Goal: Task Accomplishment & Management: Use online tool/utility

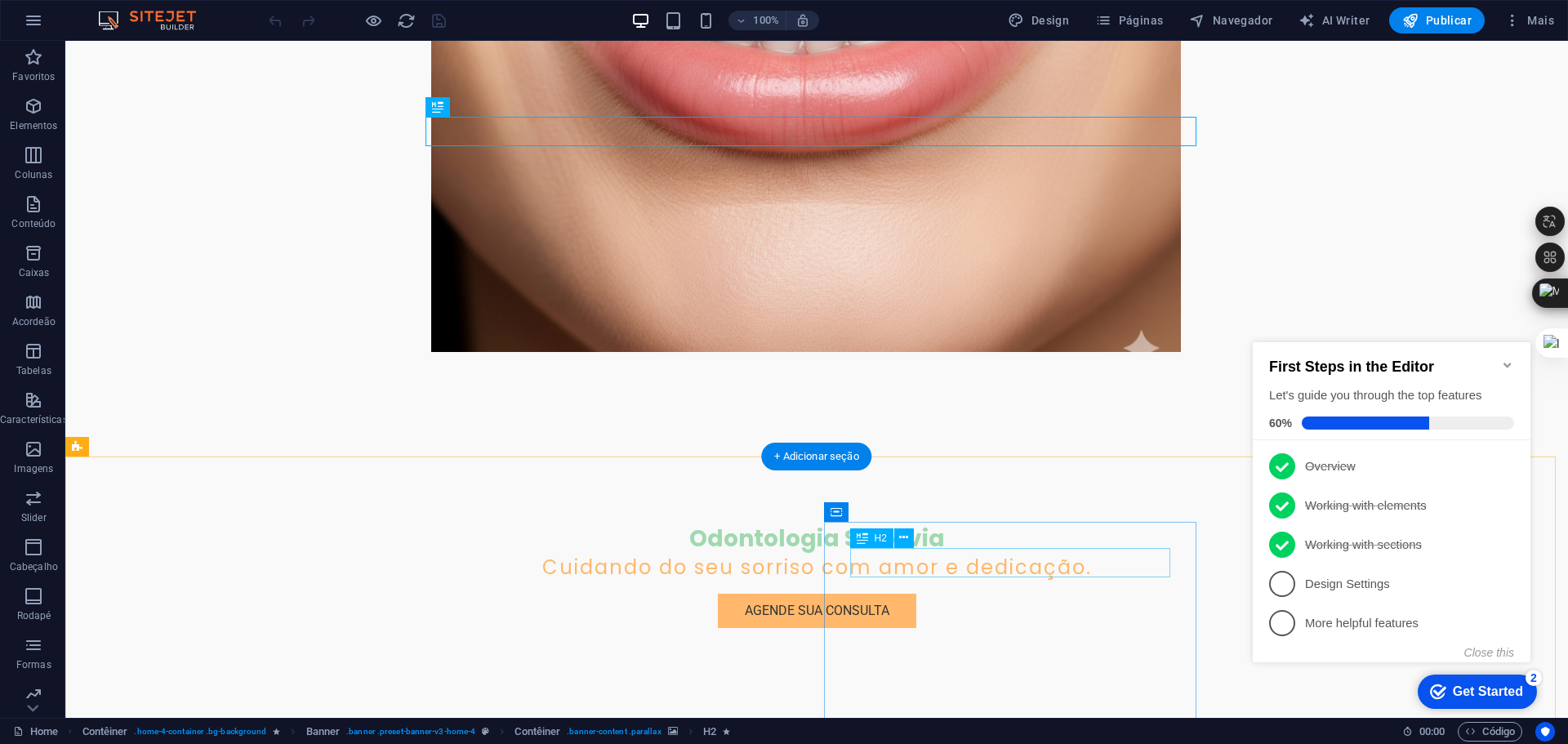
scroll to position [572, 0]
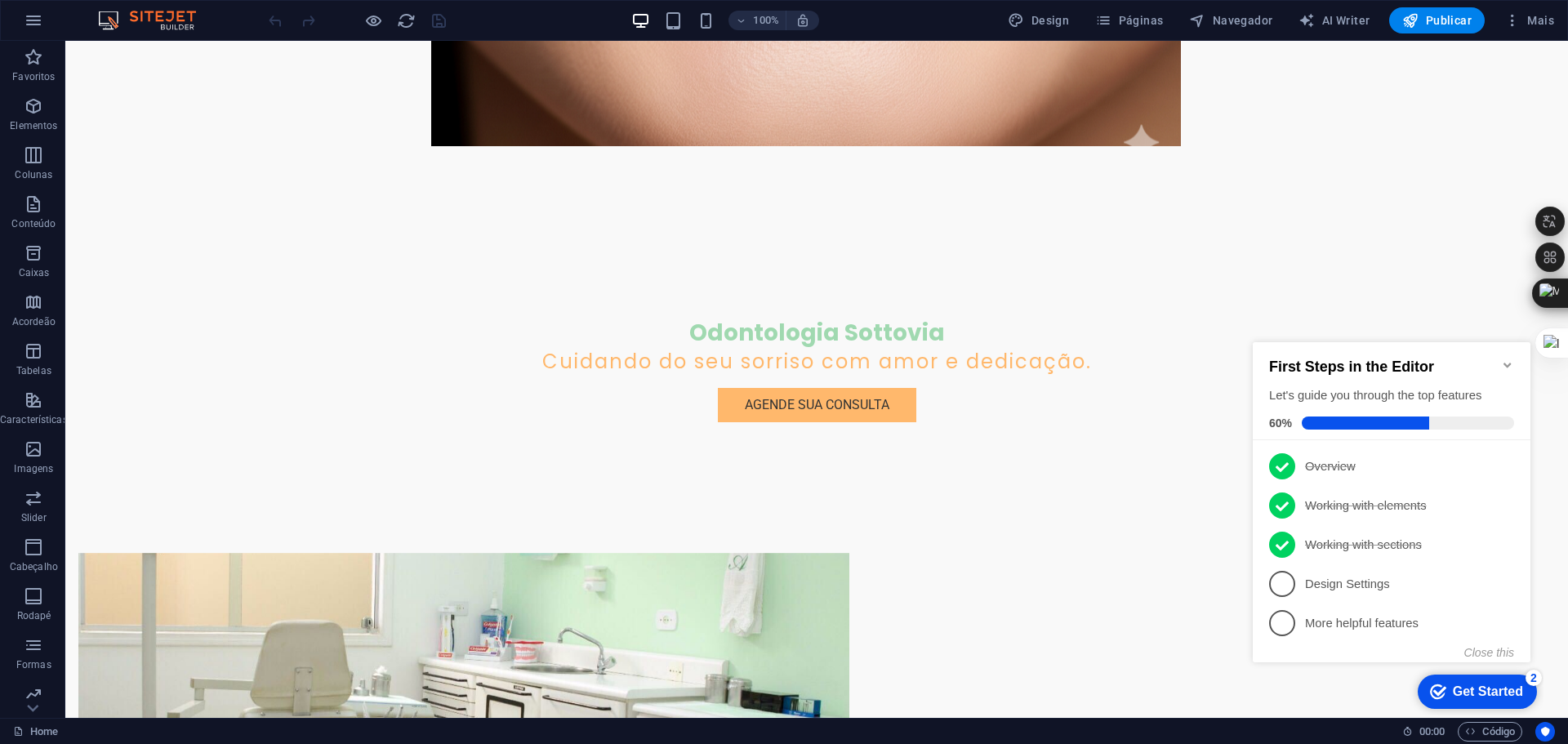
click at [1503, 358] on icon "Minimize checklist" at bounding box center [1507, 365] width 13 height 13
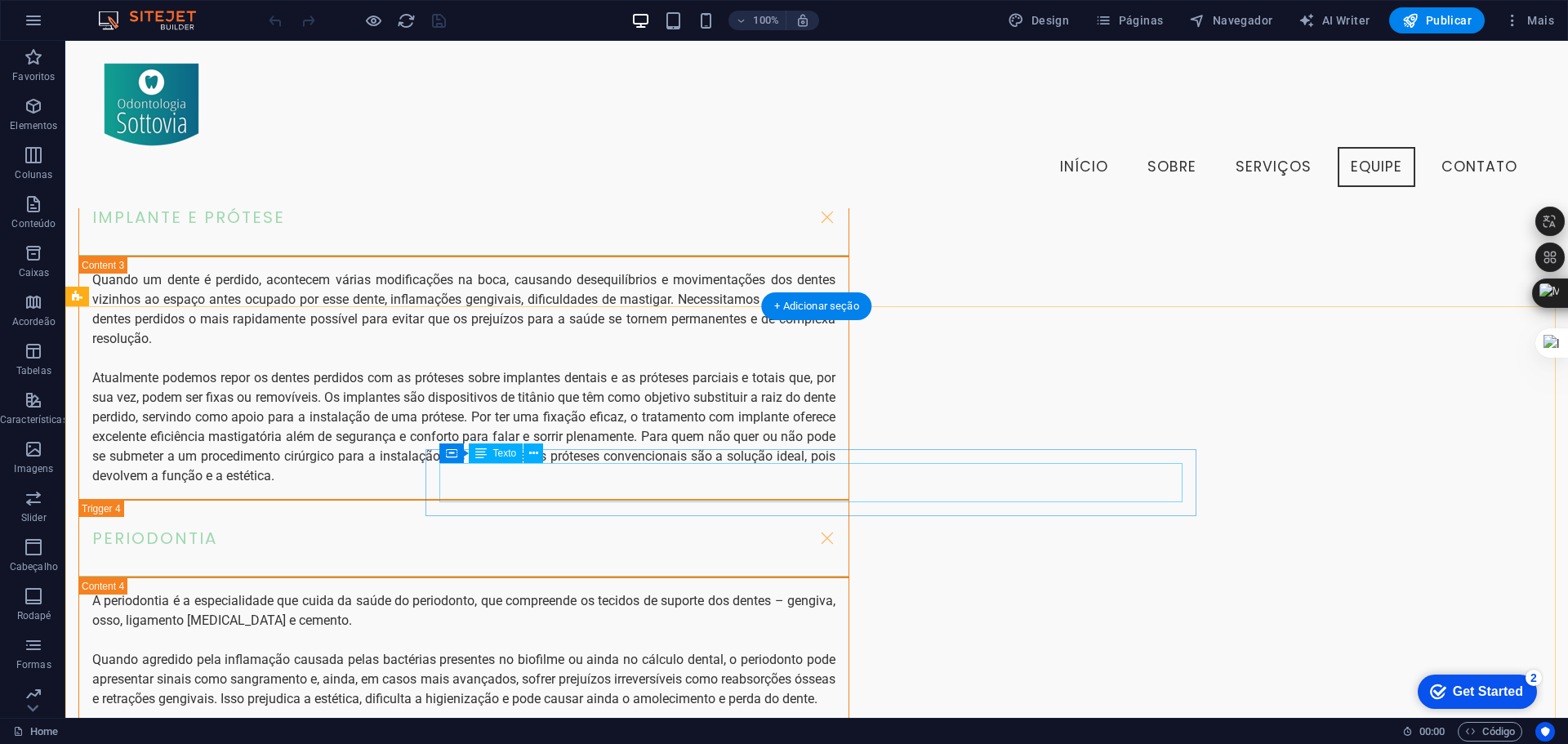
scroll to position [6077, 0]
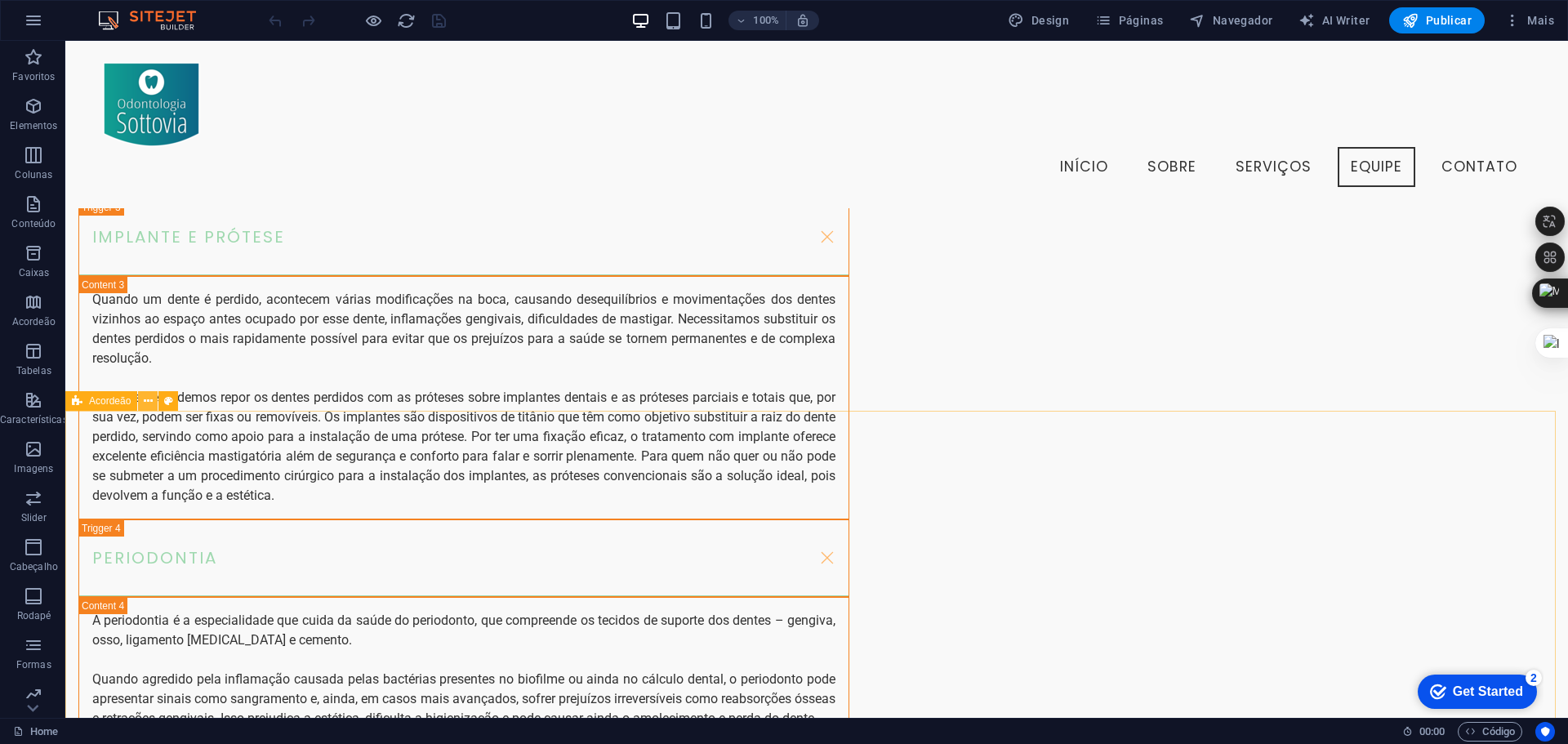
click at [149, 400] on icon at bounding box center [148, 401] width 9 height 17
click at [145, 399] on icon at bounding box center [148, 401] width 9 height 17
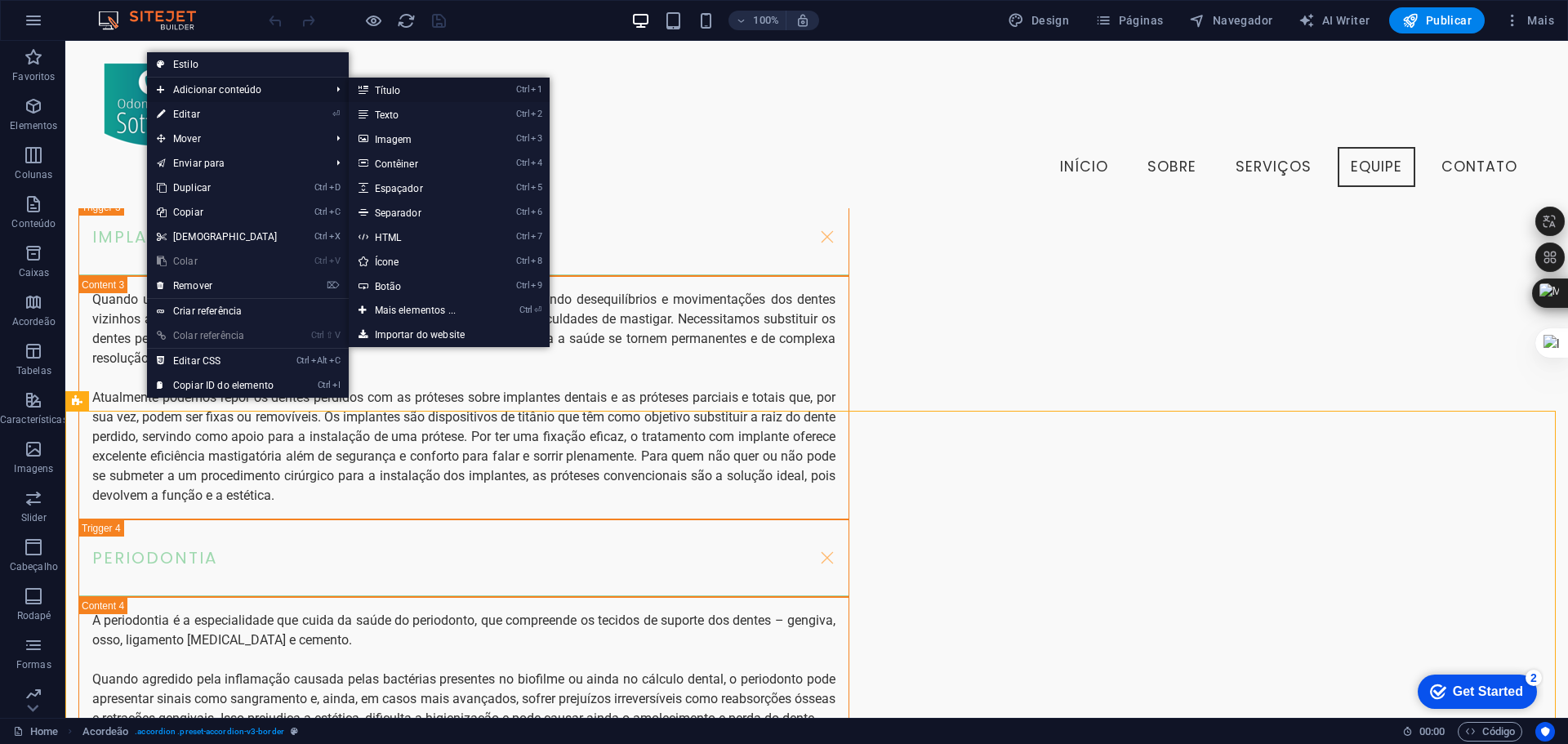
click at [436, 89] on link "Ctrl 1 Título" at bounding box center [418, 89] width 140 height 24
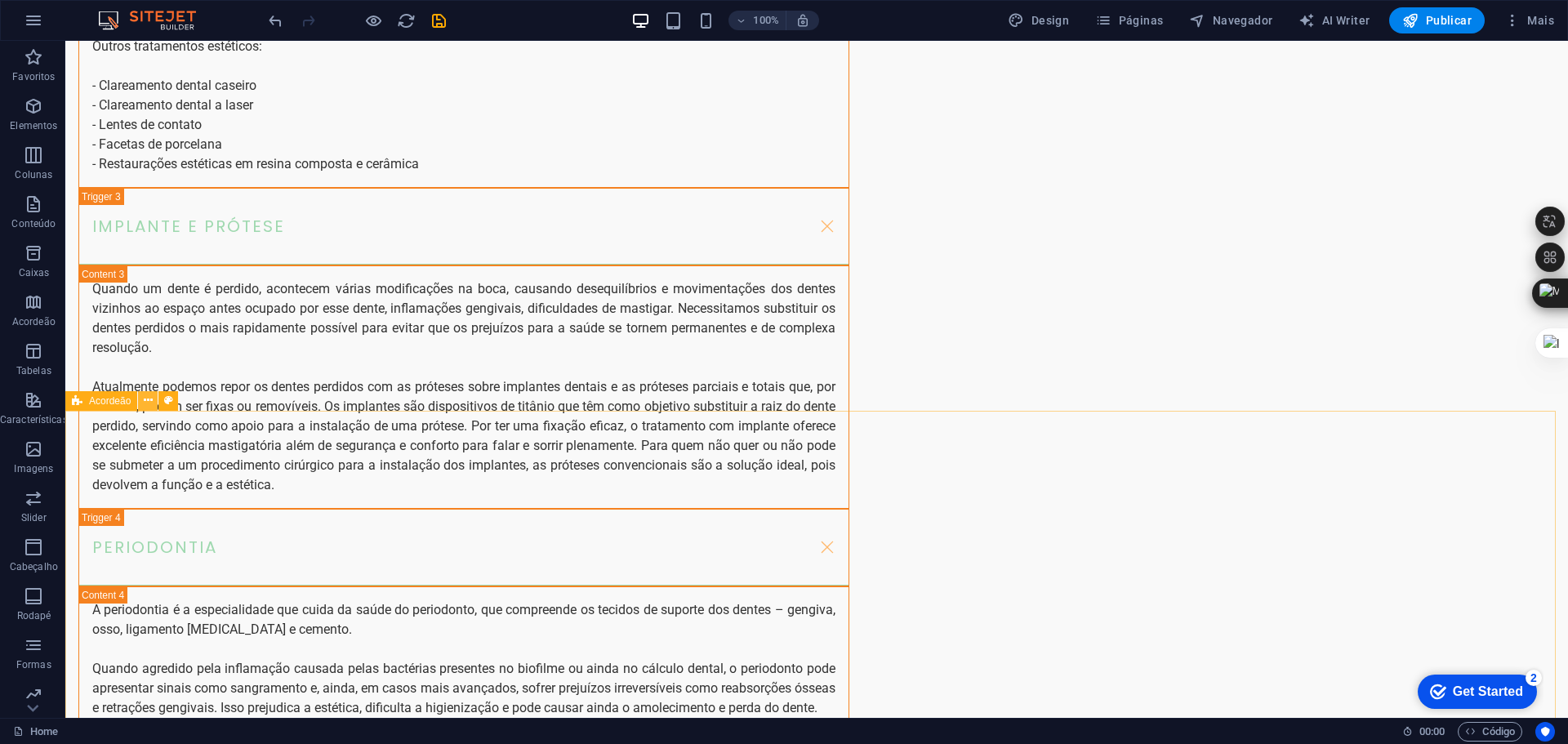
click at [145, 404] on icon at bounding box center [148, 400] width 9 height 17
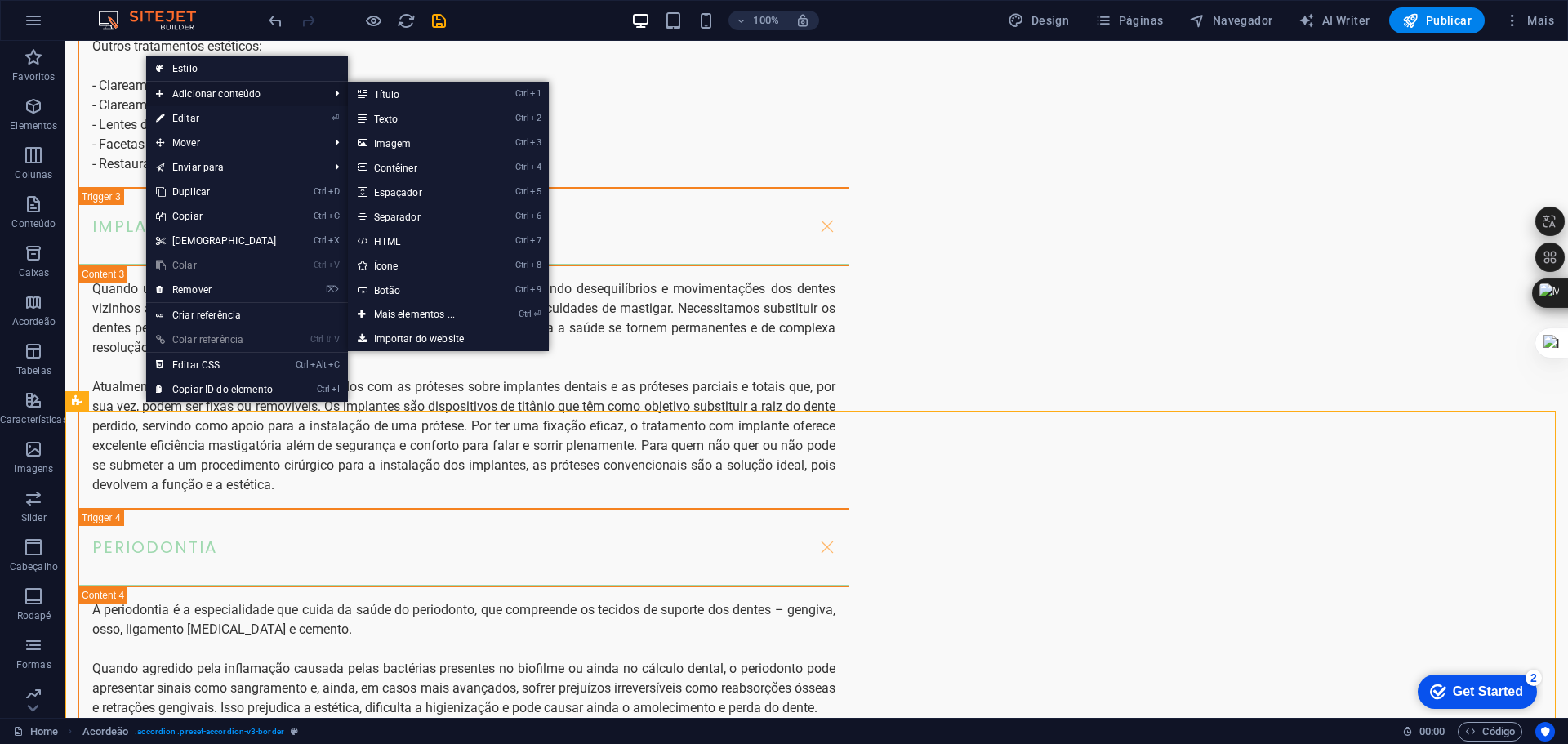
click at [226, 97] on span "Adicionar conteúdo" at bounding box center [235, 93] width 177 height 24
click at [406, 91] on link "Ctrl 1 Título" at bounding box center [417, 93] width 140 height 24
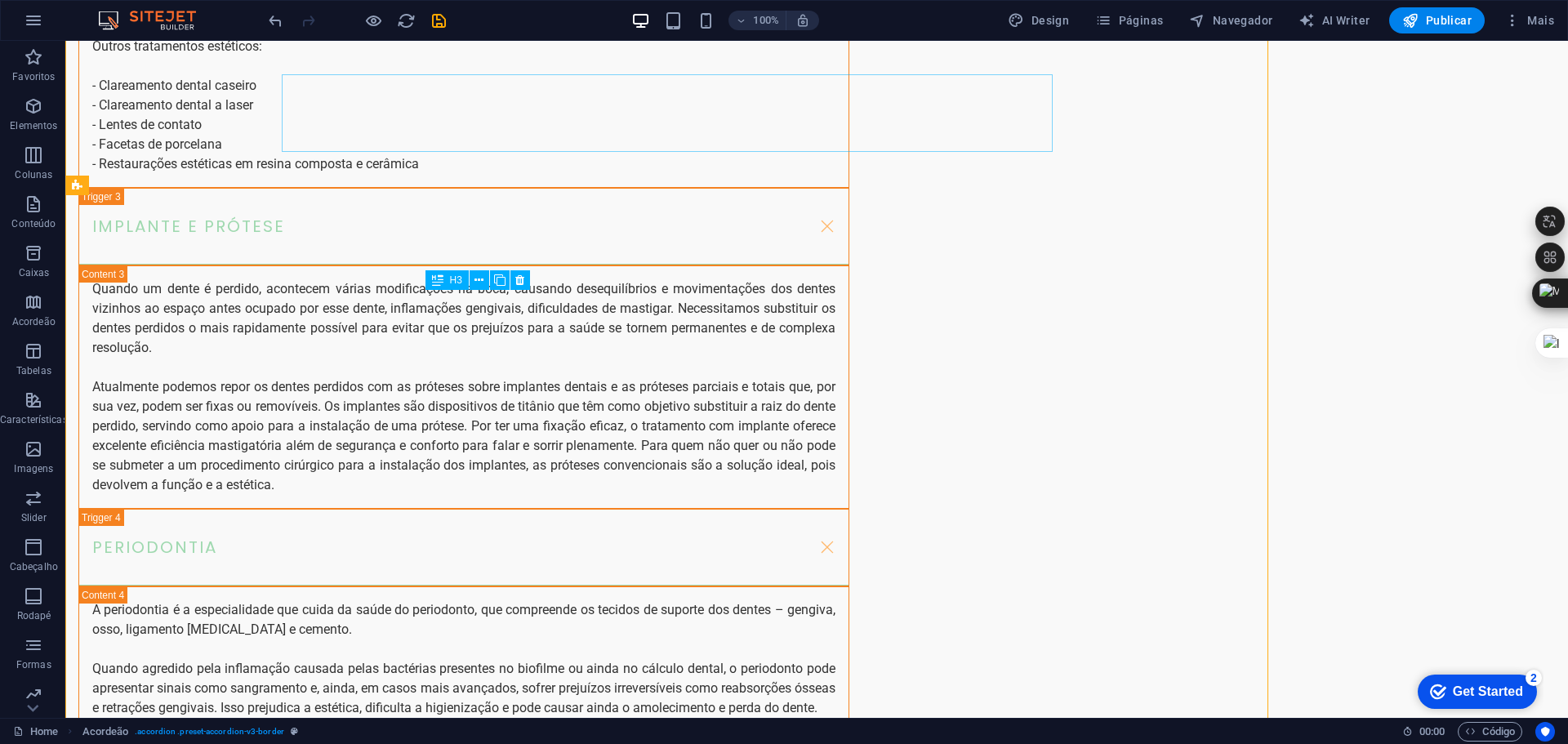
scroll to position [6419, 0]
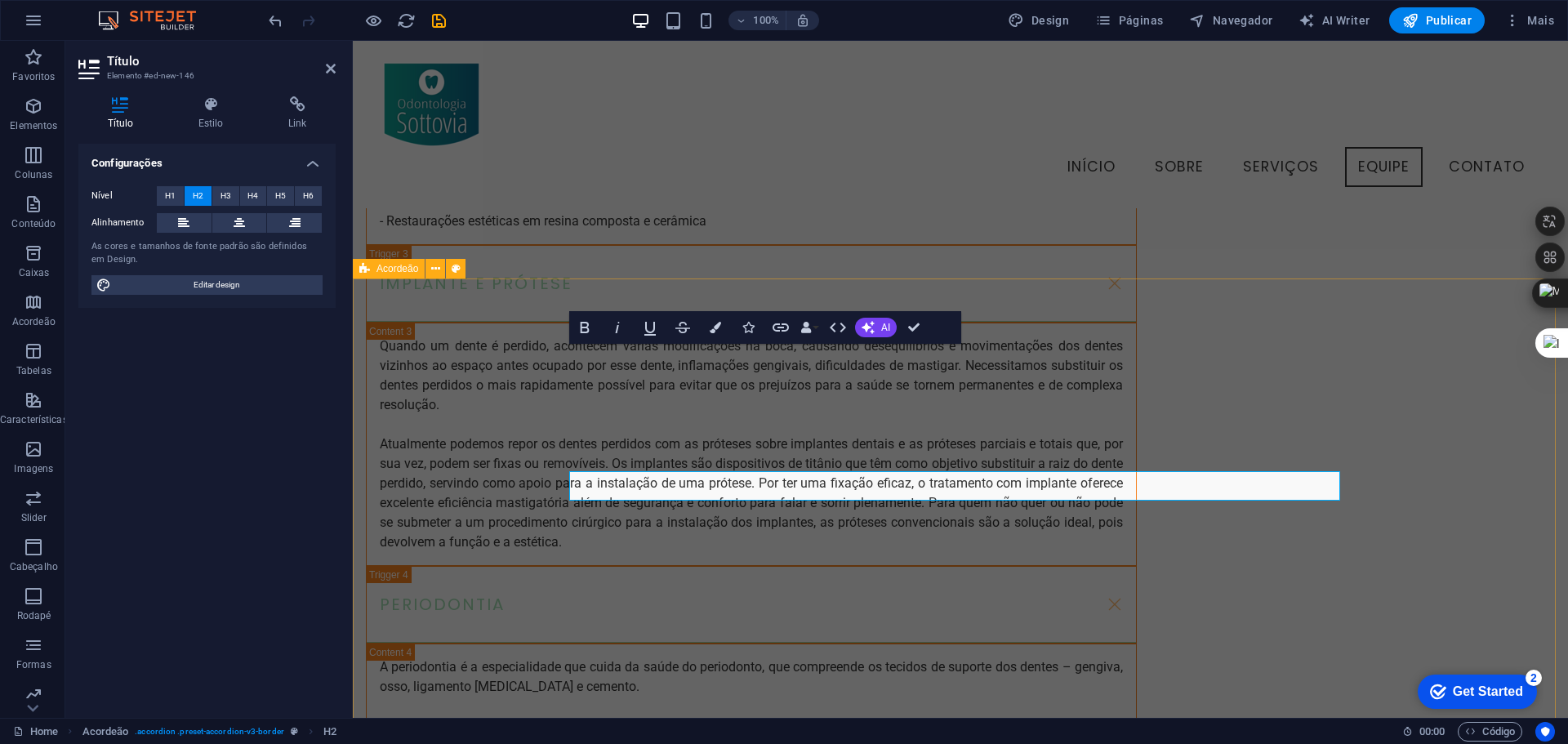
scroll to position [5966, 0]
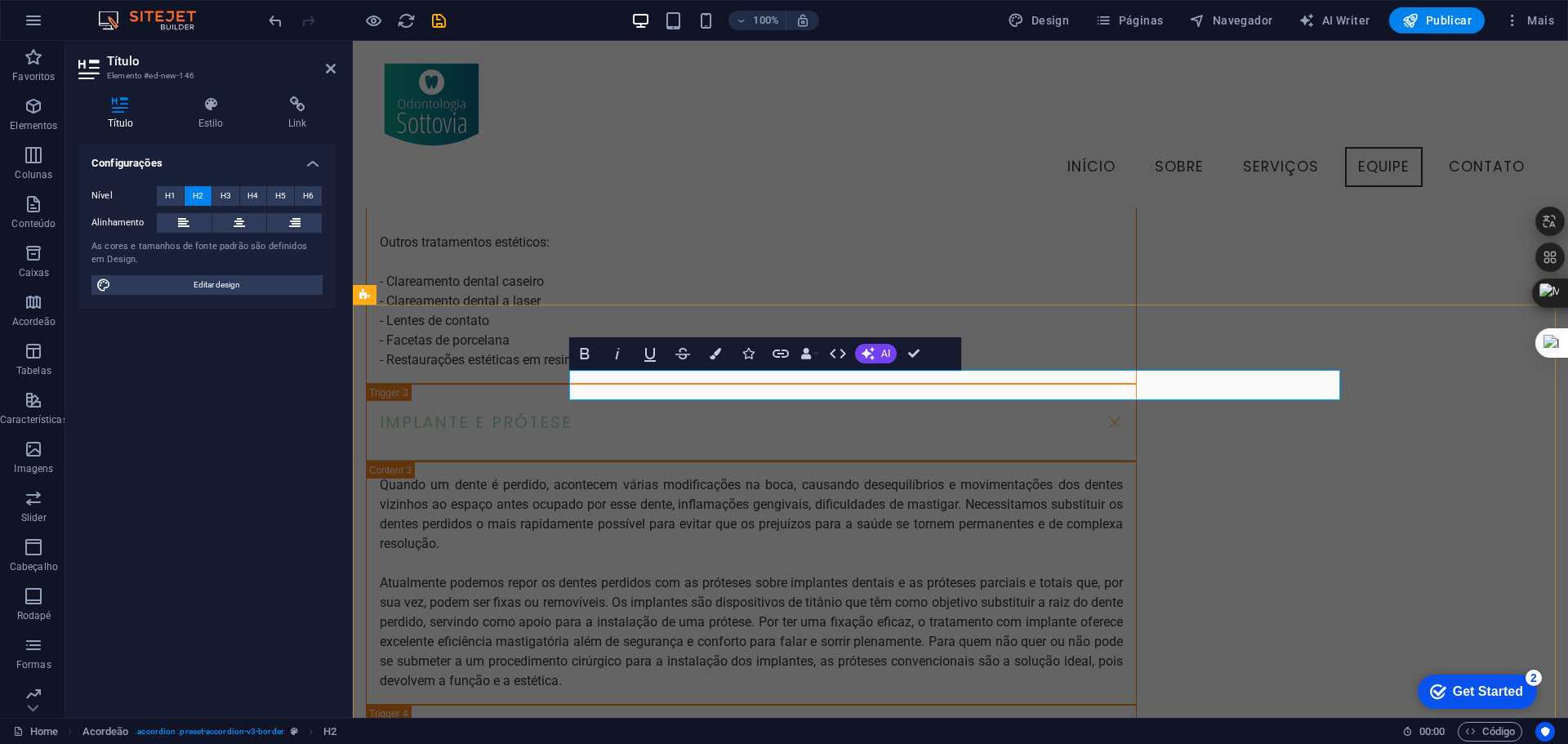
drag, startPoint x: 796, startPoint y: 378, endPoint x: 705, endPoint y: 378, distance: 91.0
click at [864, 348] on icon "button" at bounding box center [868, 353] width 13 height 13
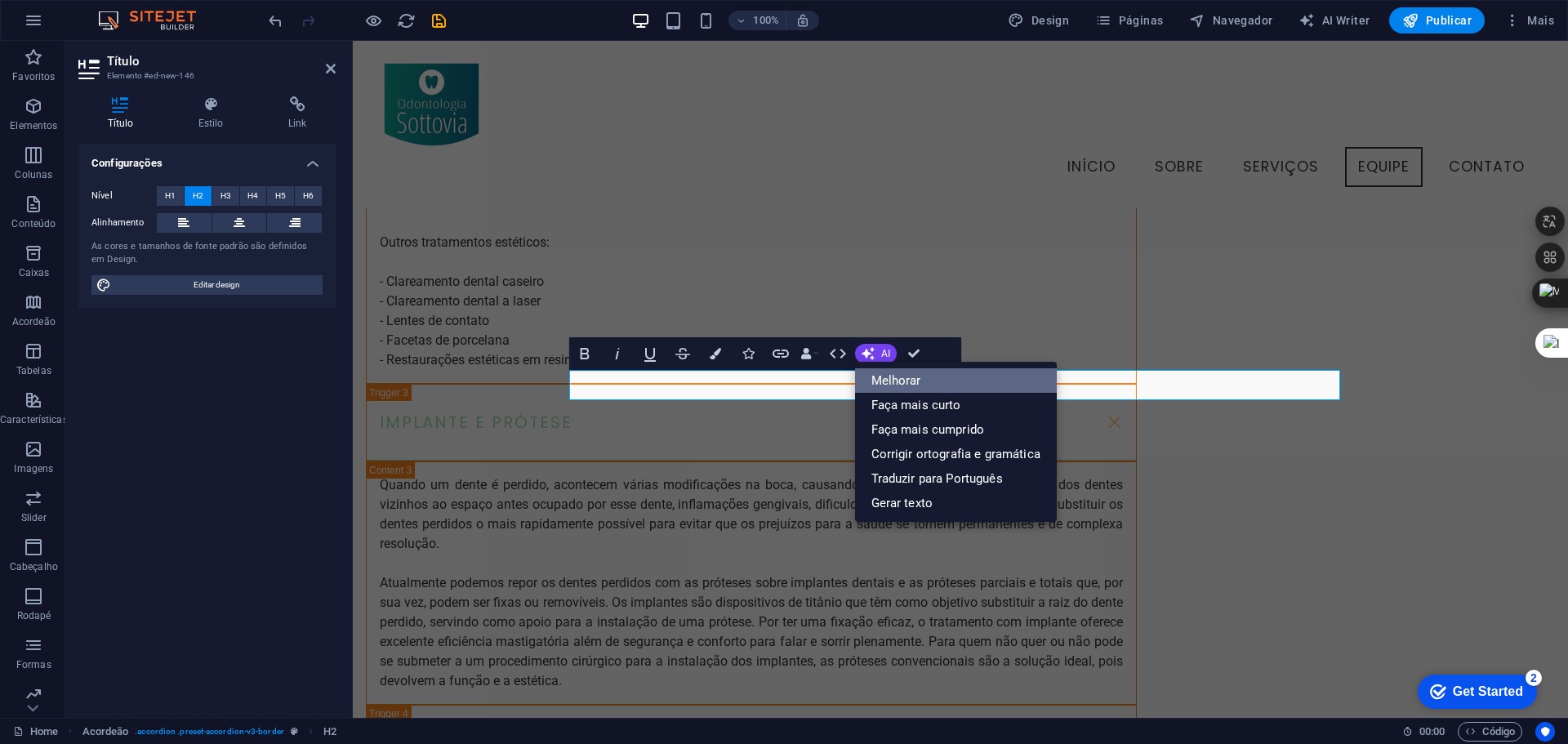
click at [912, 384] on link "Melhorar" at bounding box center [956, 380] width 201 height 24
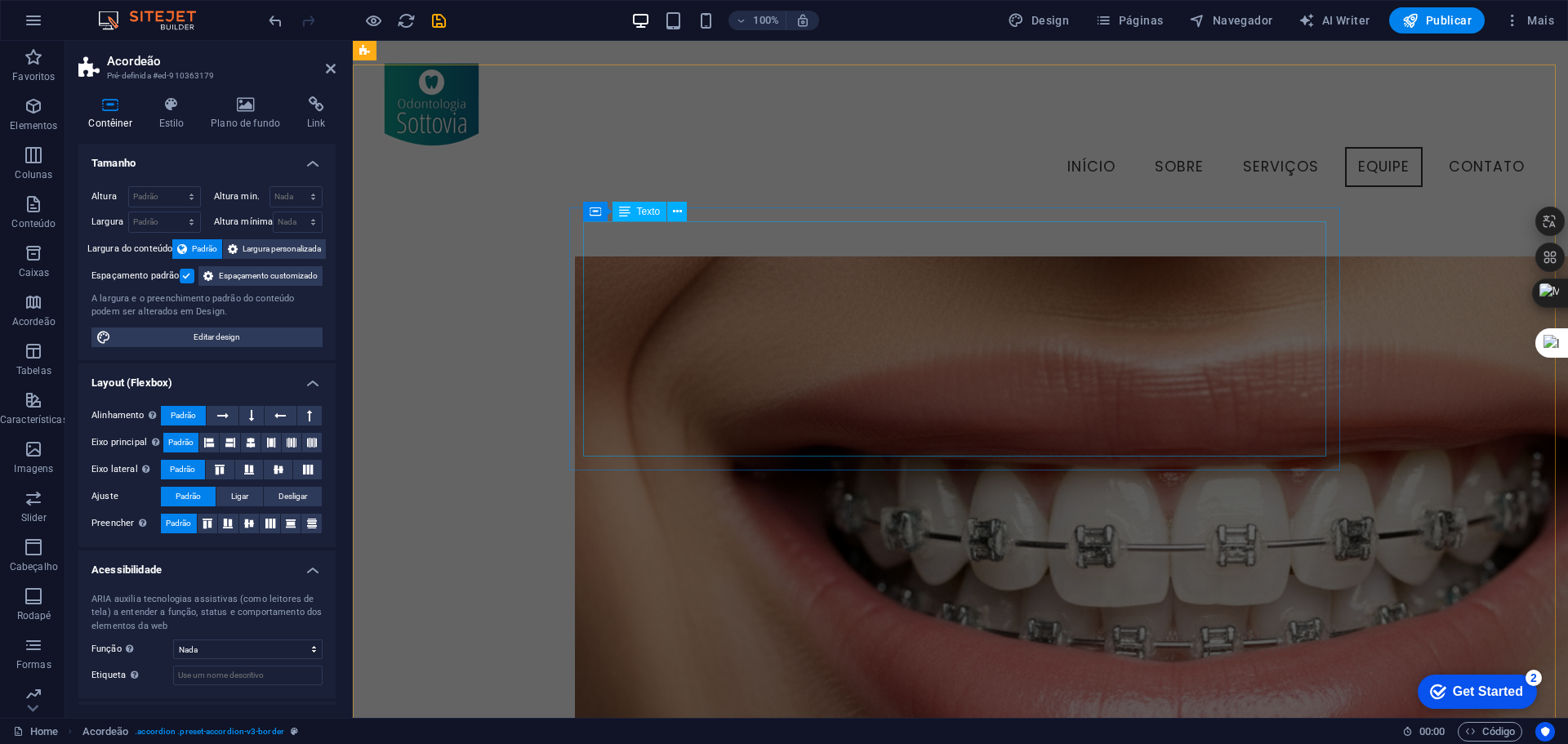
scroll to position [2836, 0]
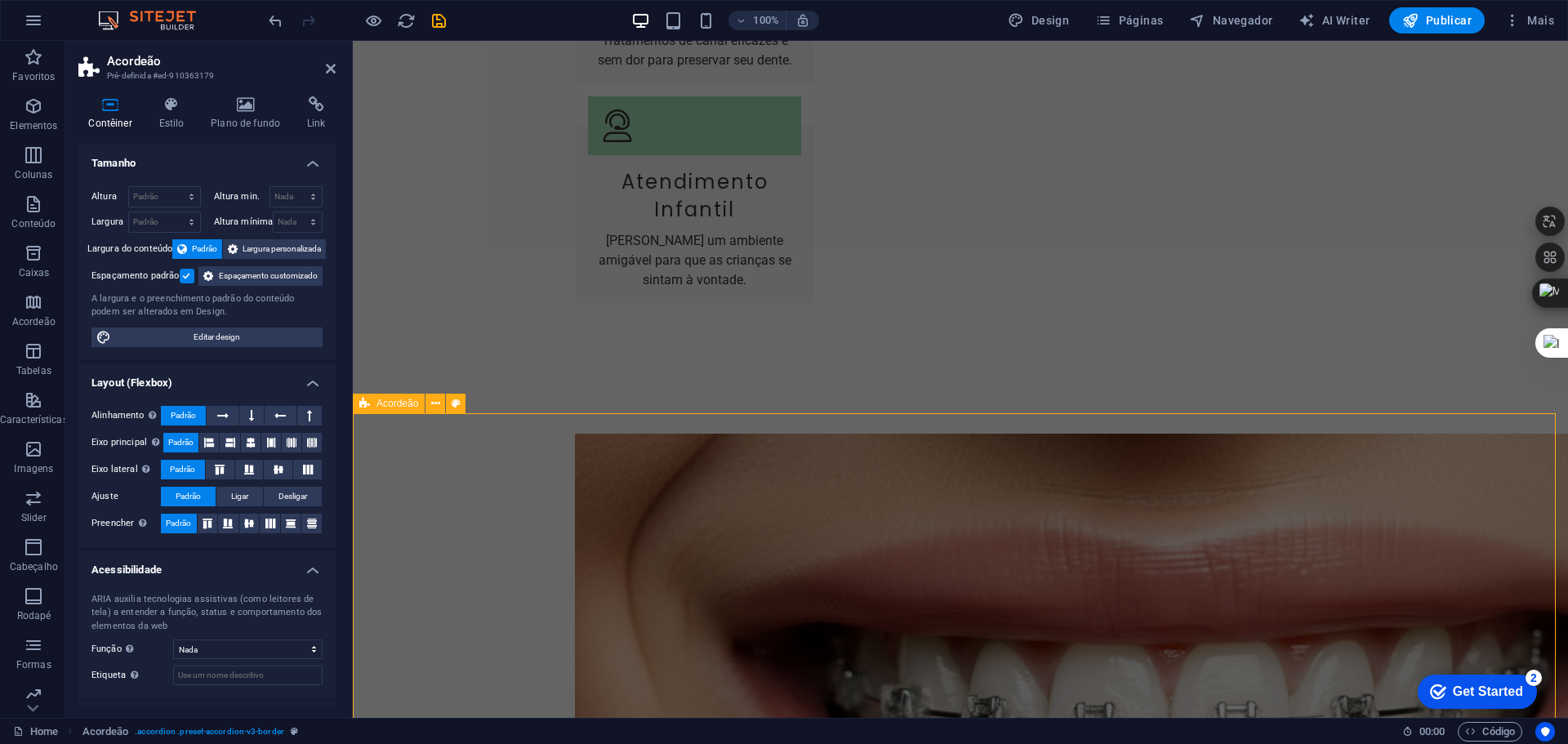
scroll to position [2962, 0]
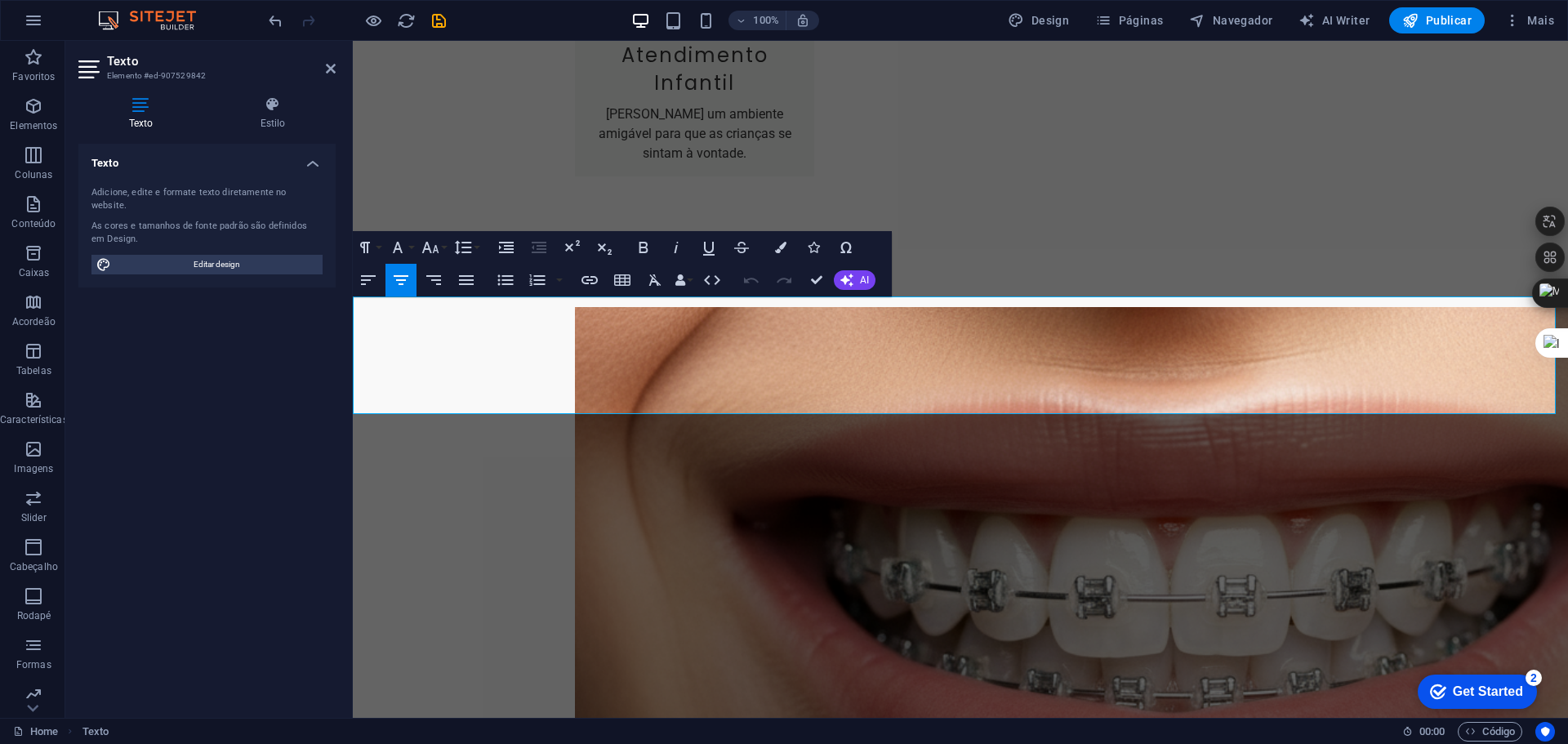
drag, startPoint x: 1162, startPoint y: 399, endPoint x: 744, endPoint y: 363, distance: 419.5
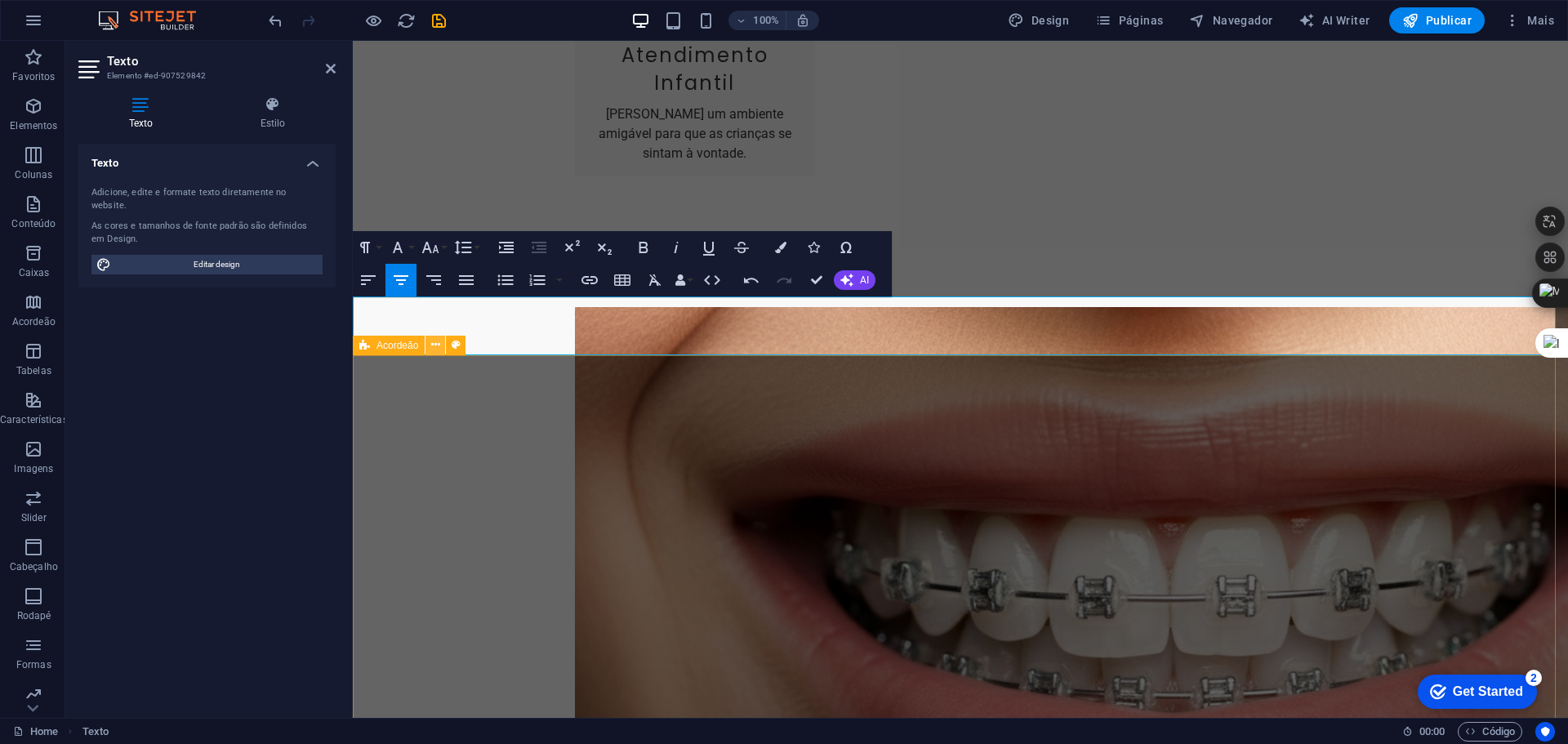
click at [435, 345] on icon at bounding box center [435, 344] width 9 height 17
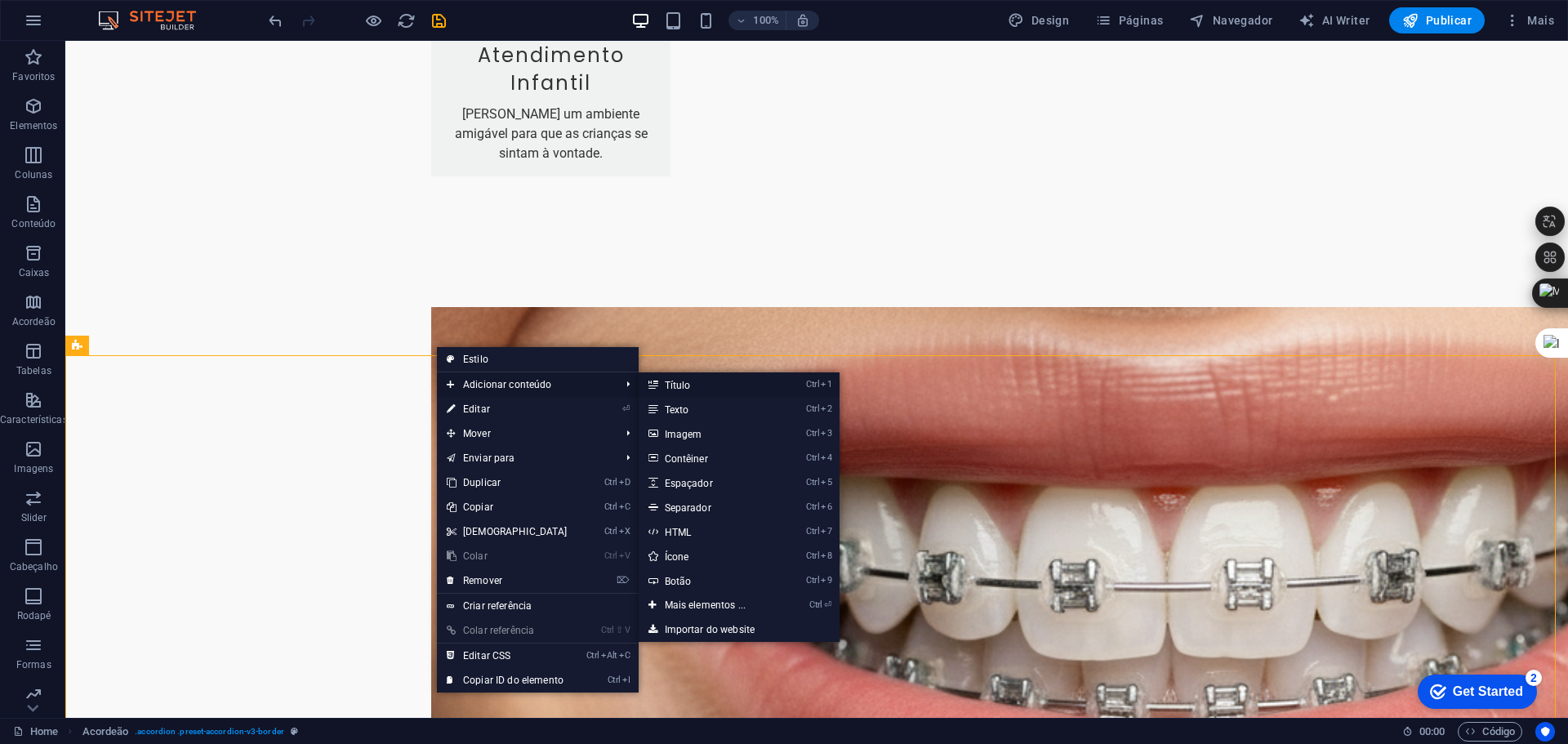
click at [693, 384] on link "Ctrl 1 Título" at bounding box center [708, 384] width 140 height 24
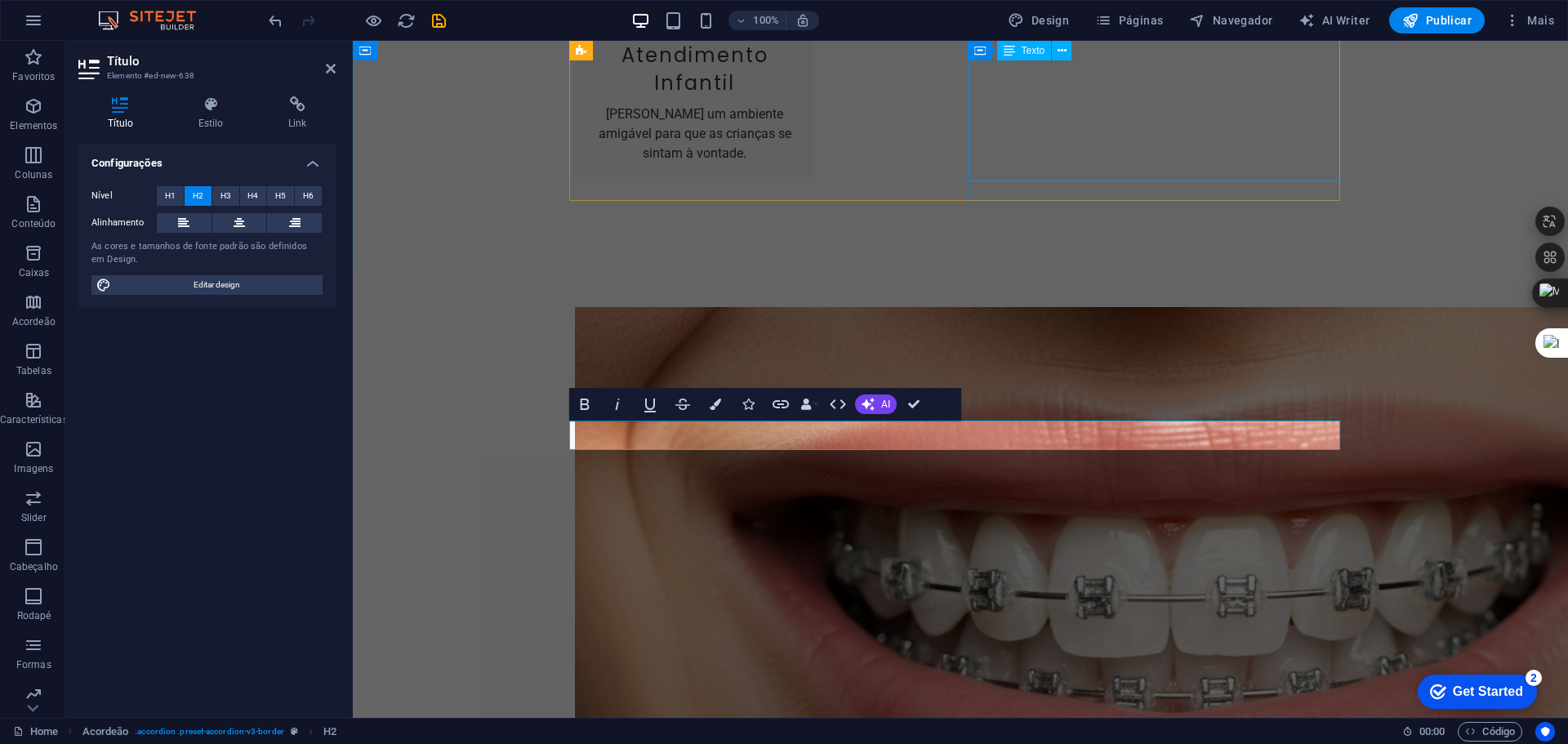
scroll to position [218, 3]
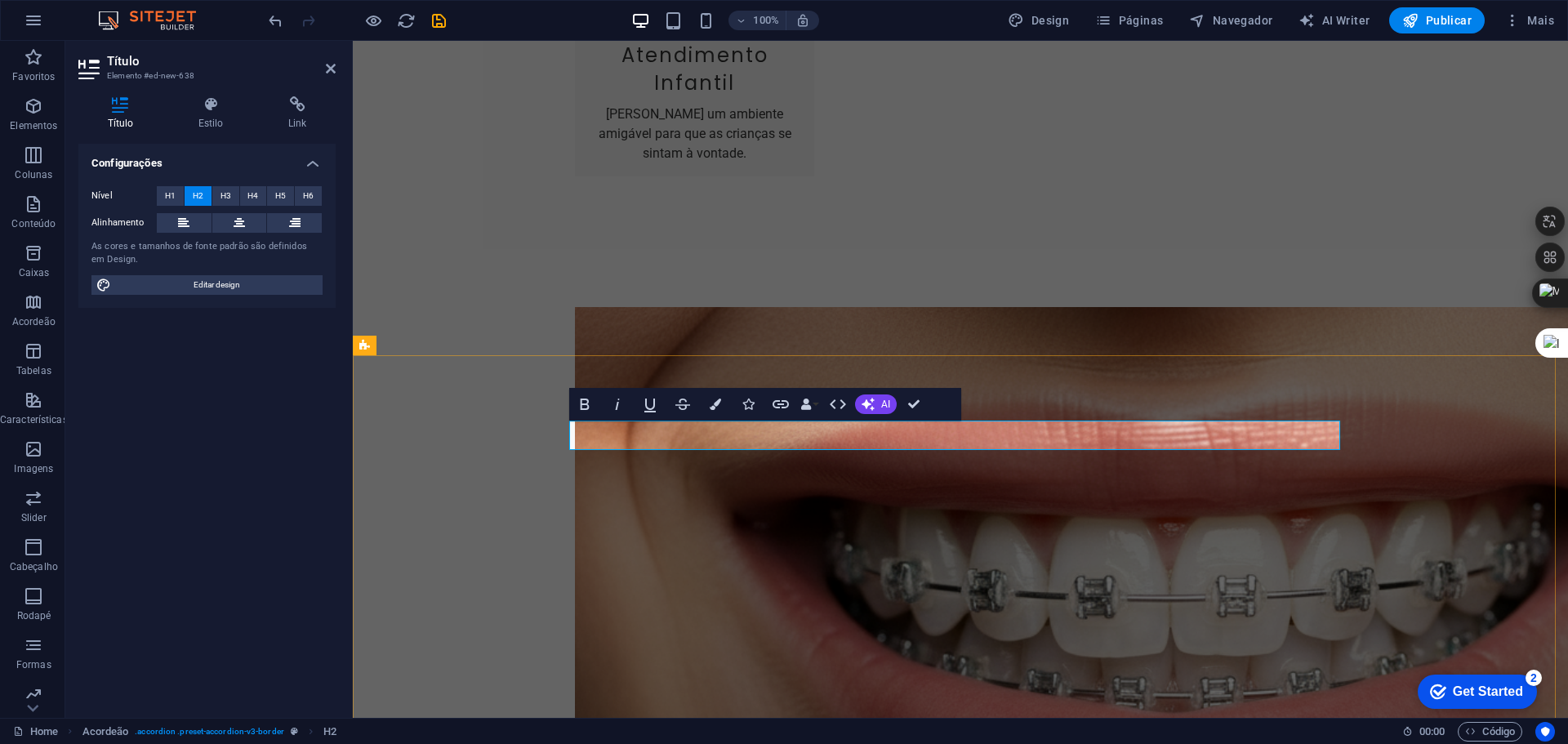
drag, startPoint x: 1264, startPoint y: 434, endPoint x: 506, endPoint y: 416, distance: 758.2
click at [889, 402] on span "AI" at bounding box center [885, 404] width 9 height 10
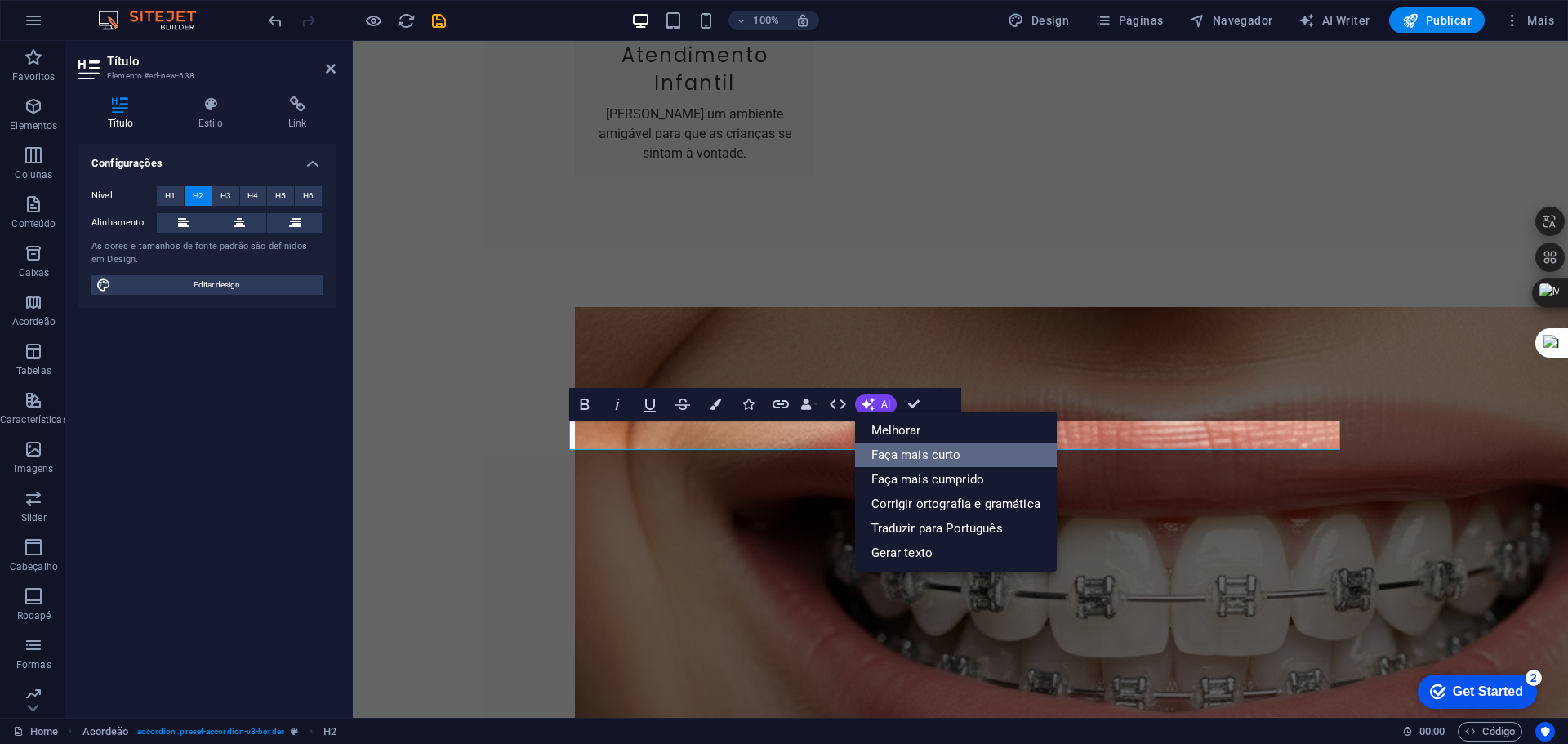
click at [929, 459] on link "Faça mais curto" at bounding box center [956, 454] width 201 height 24
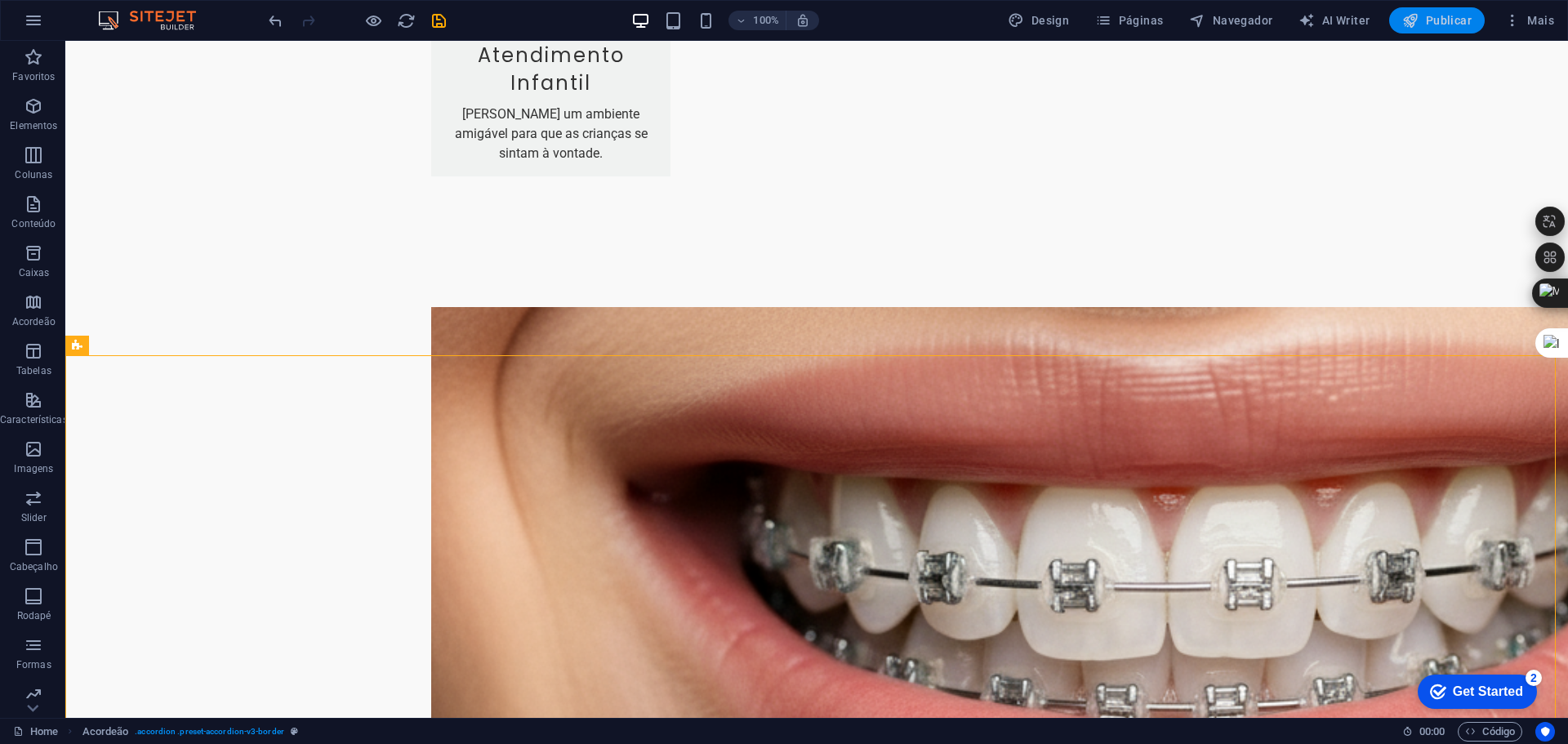
click at [1436, 22] on span "Publicar" at bounding box center [1436, 21] width 70 height 16
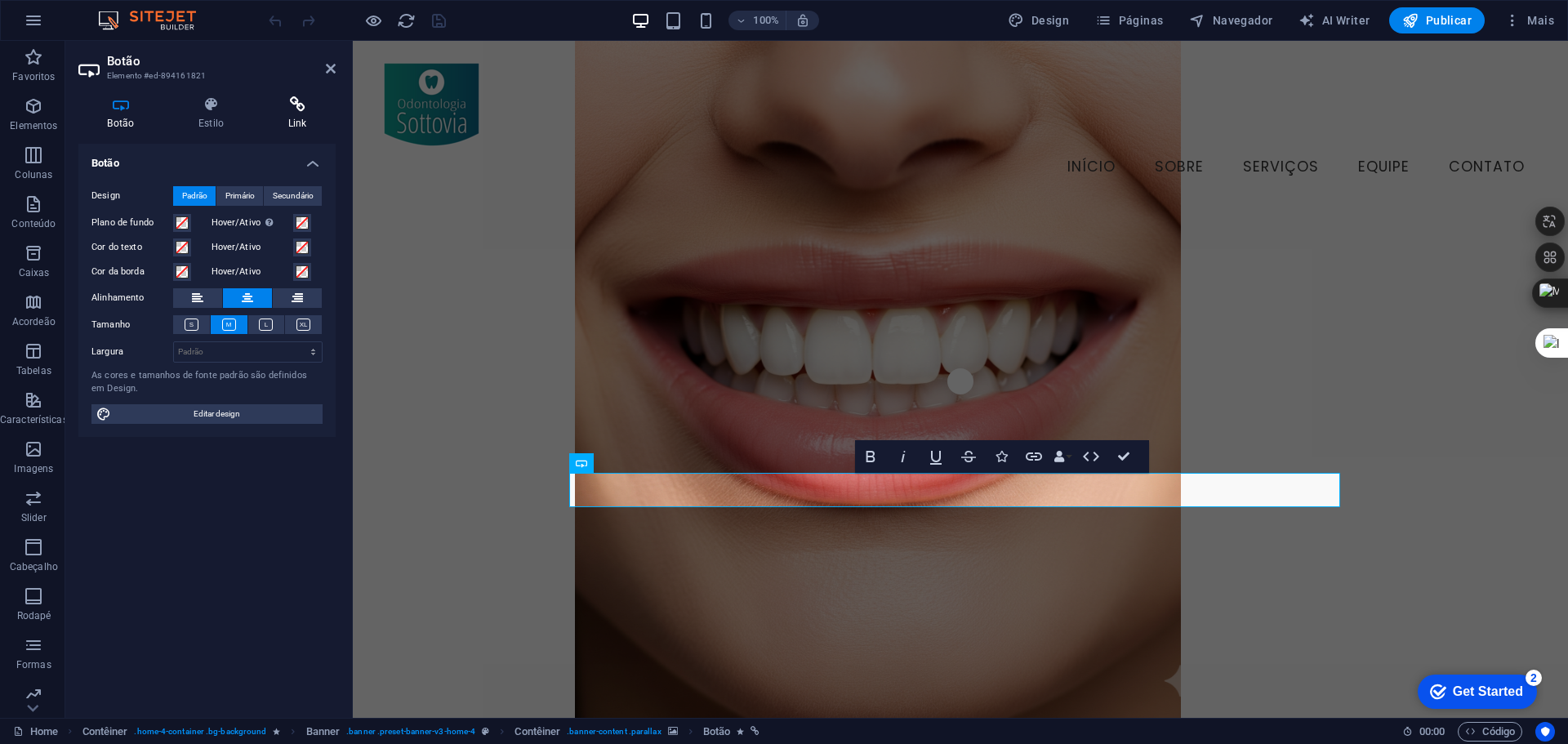
click at [293, 107] on icon at bounding box center [297, 105] width 77 height 16
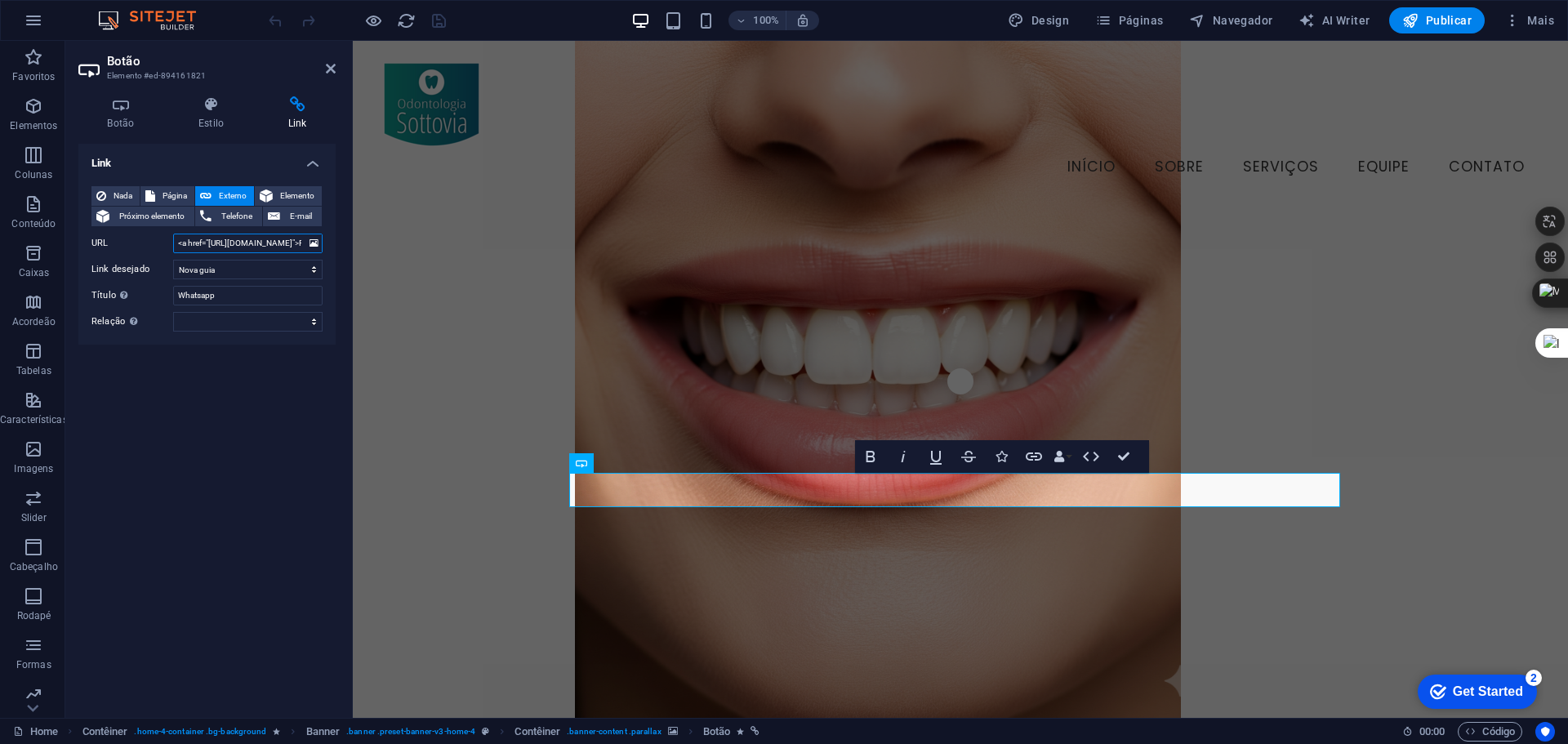
click at [242, 251] on input "<a href="[URL][DOMAIN_NAME]">Fale conosco pelo WhatsApp</a>" at bounding box center [247, 244] width 149 height 20
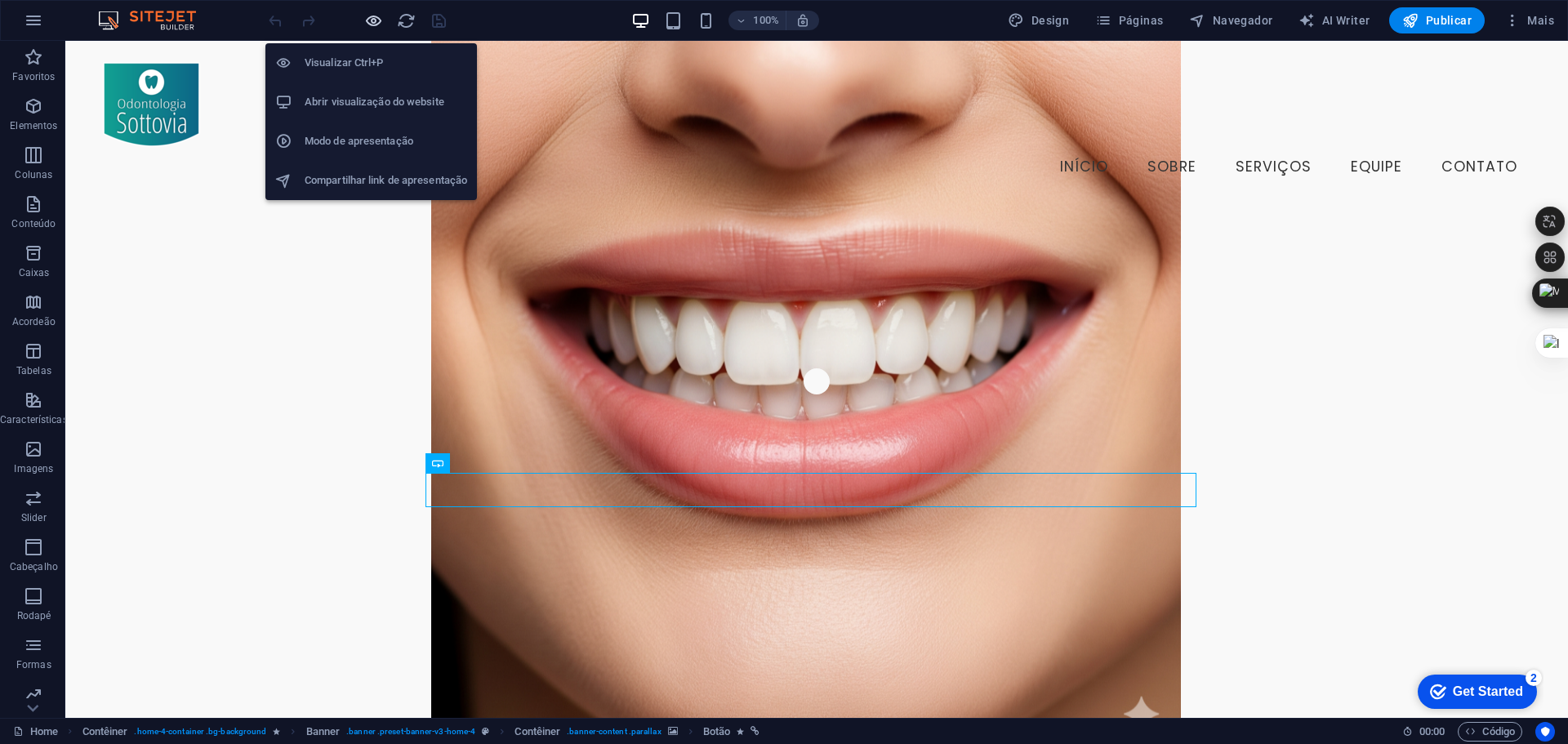
click at [379, 16] on icon "button" at bounding box center [373, 21] width 19 height 19
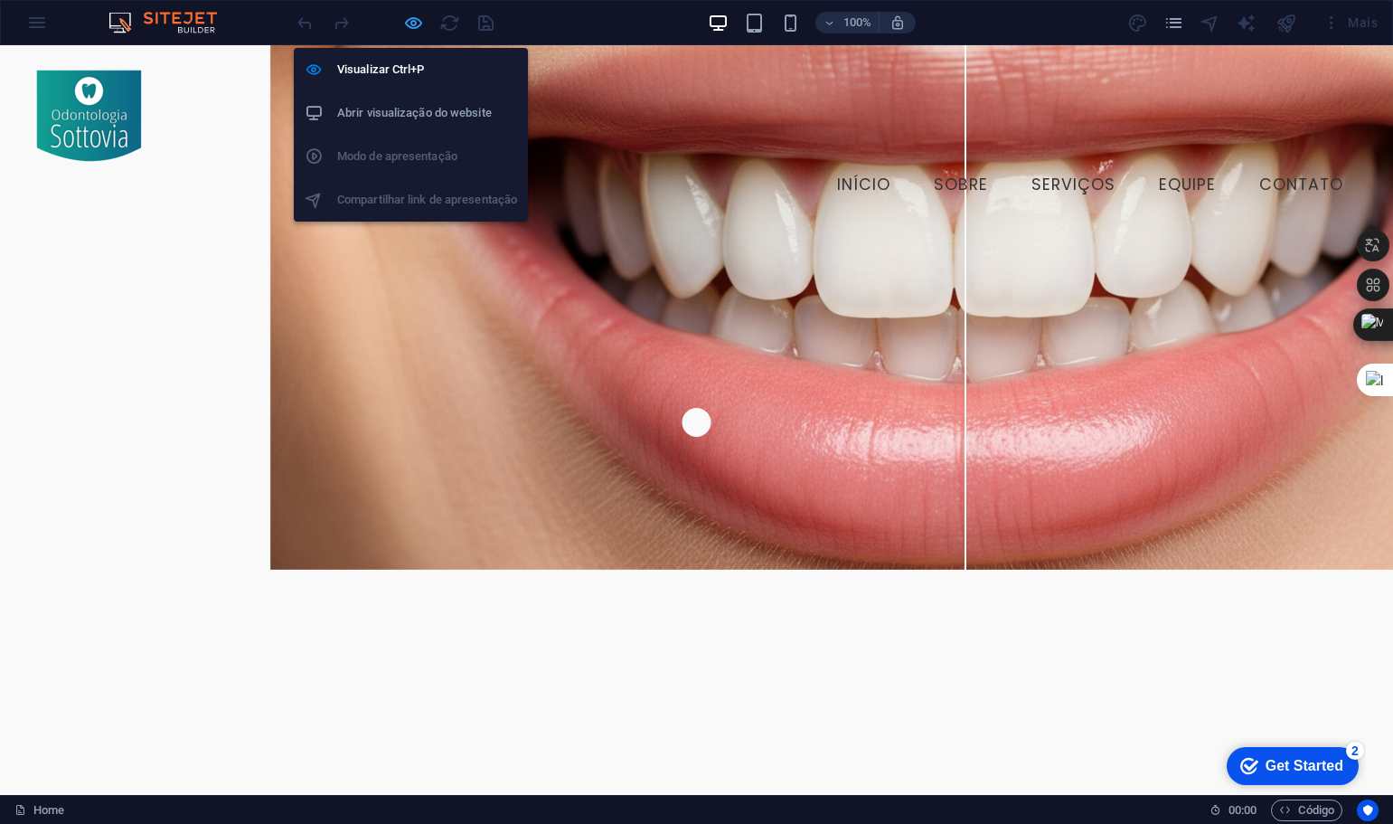
click at [414, 24] on icon "button" at bounding box center [413, 23] width 21 height 21
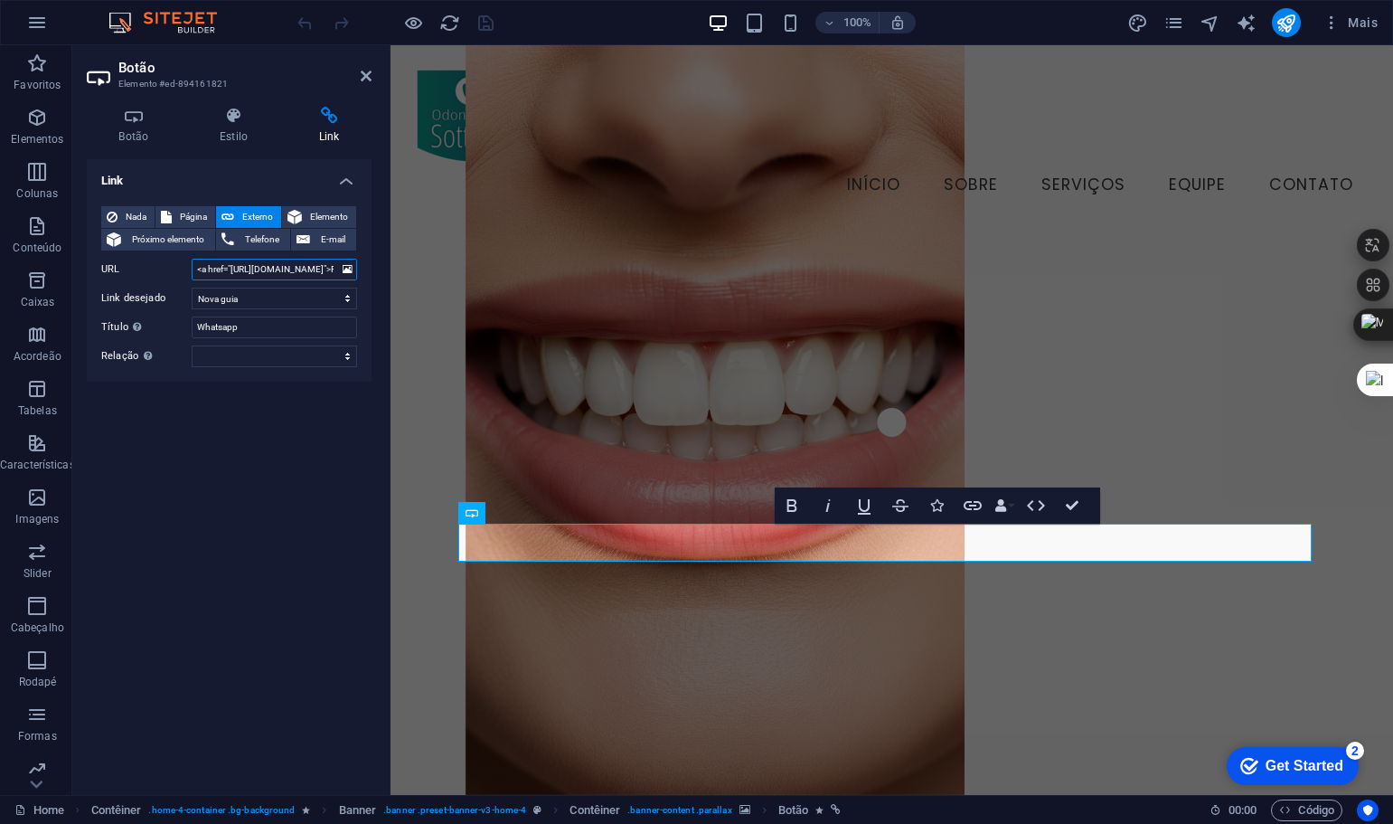
click at [273, 276] on input "<a href="[URL][DOMAIN_NAME]">Fale conosco pelo WhatsApp</a>" at bounding box center [274, 270] width 165 height 22
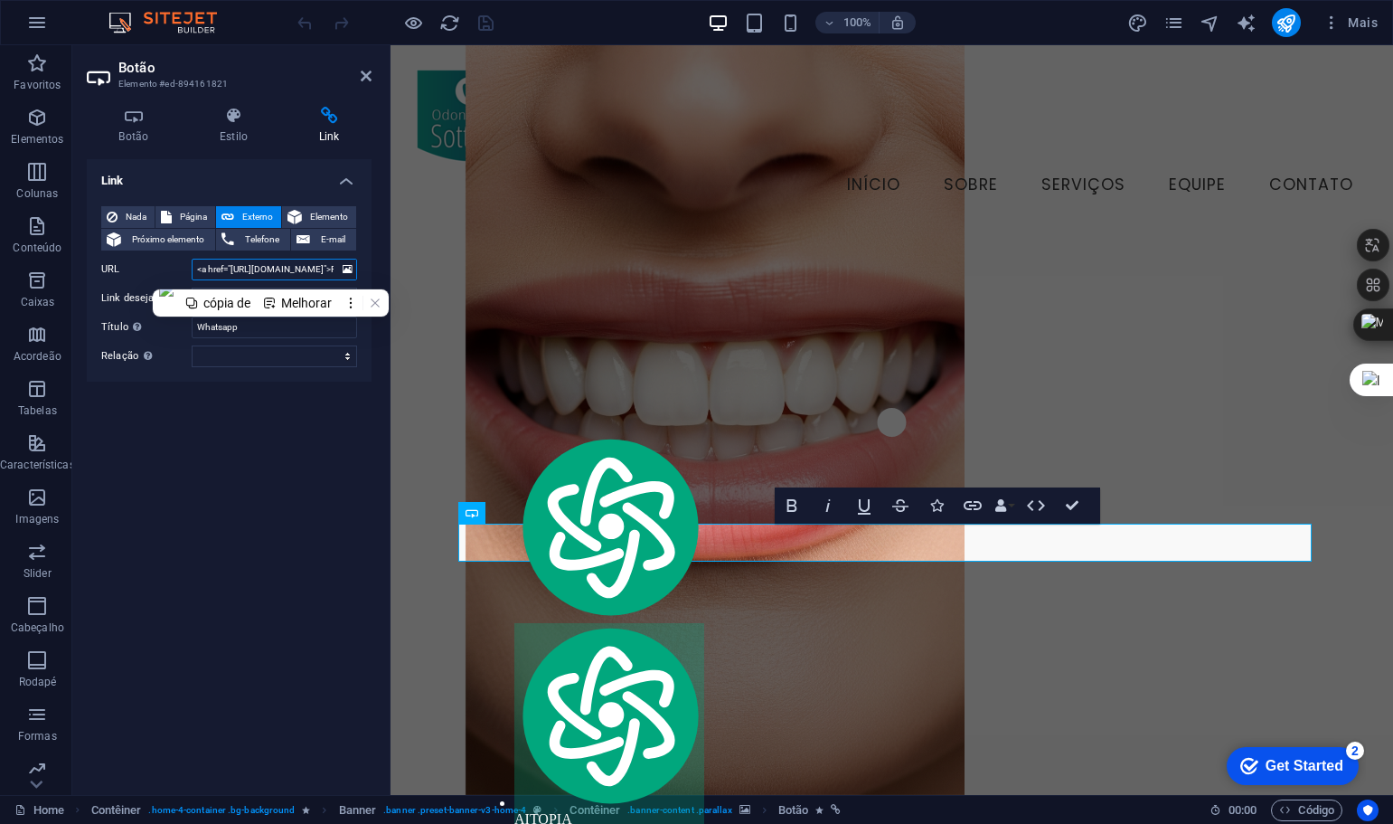
paste input "?text=Olá%2C%20tenho%20interesse%20nos%20seus%20serviços">Envie uma Mensagem Pe…"
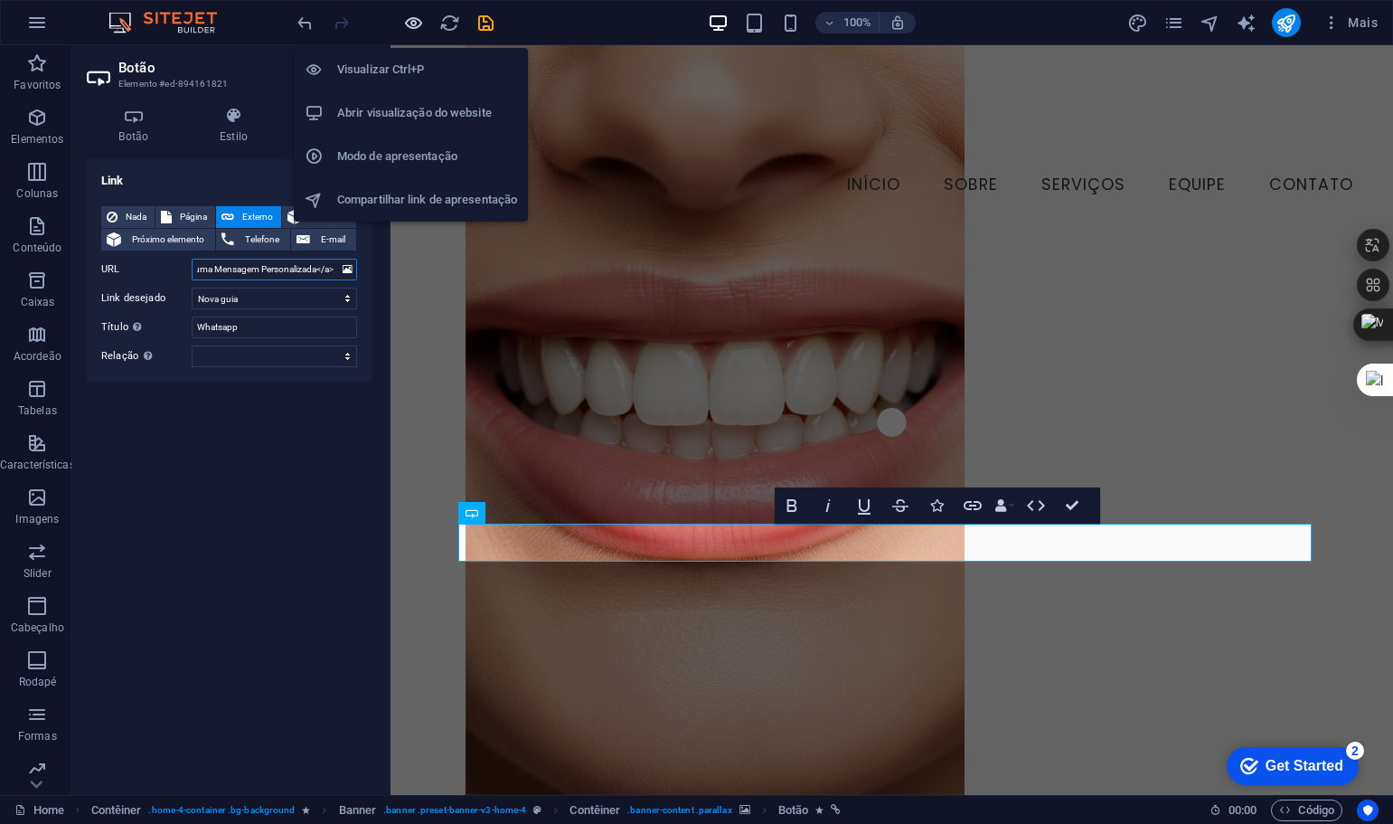
type input "<a href="[URL][DOMAIN_NAME]">Envie uma Mensagem Personalizada</a>"
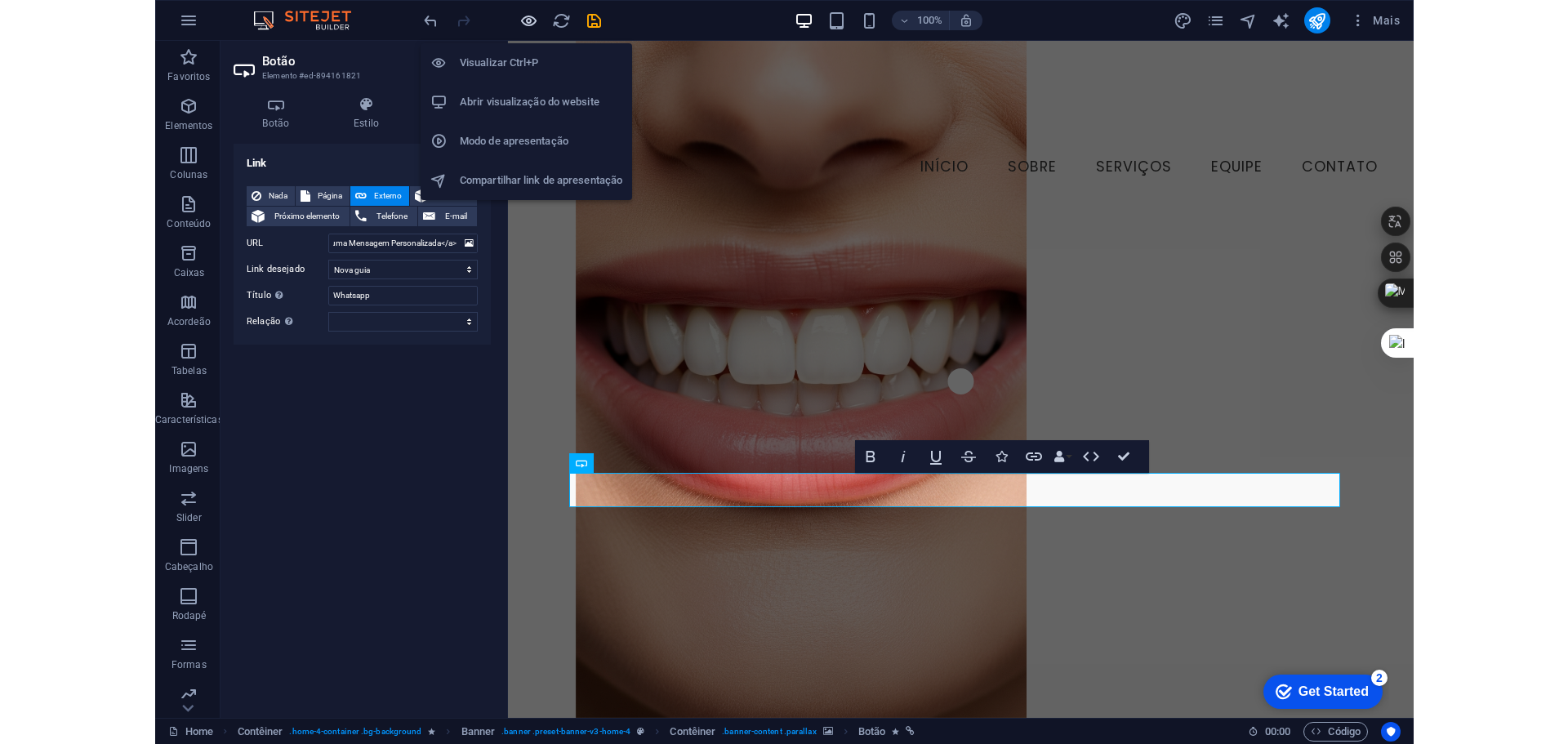
scroll to position [0, 0]
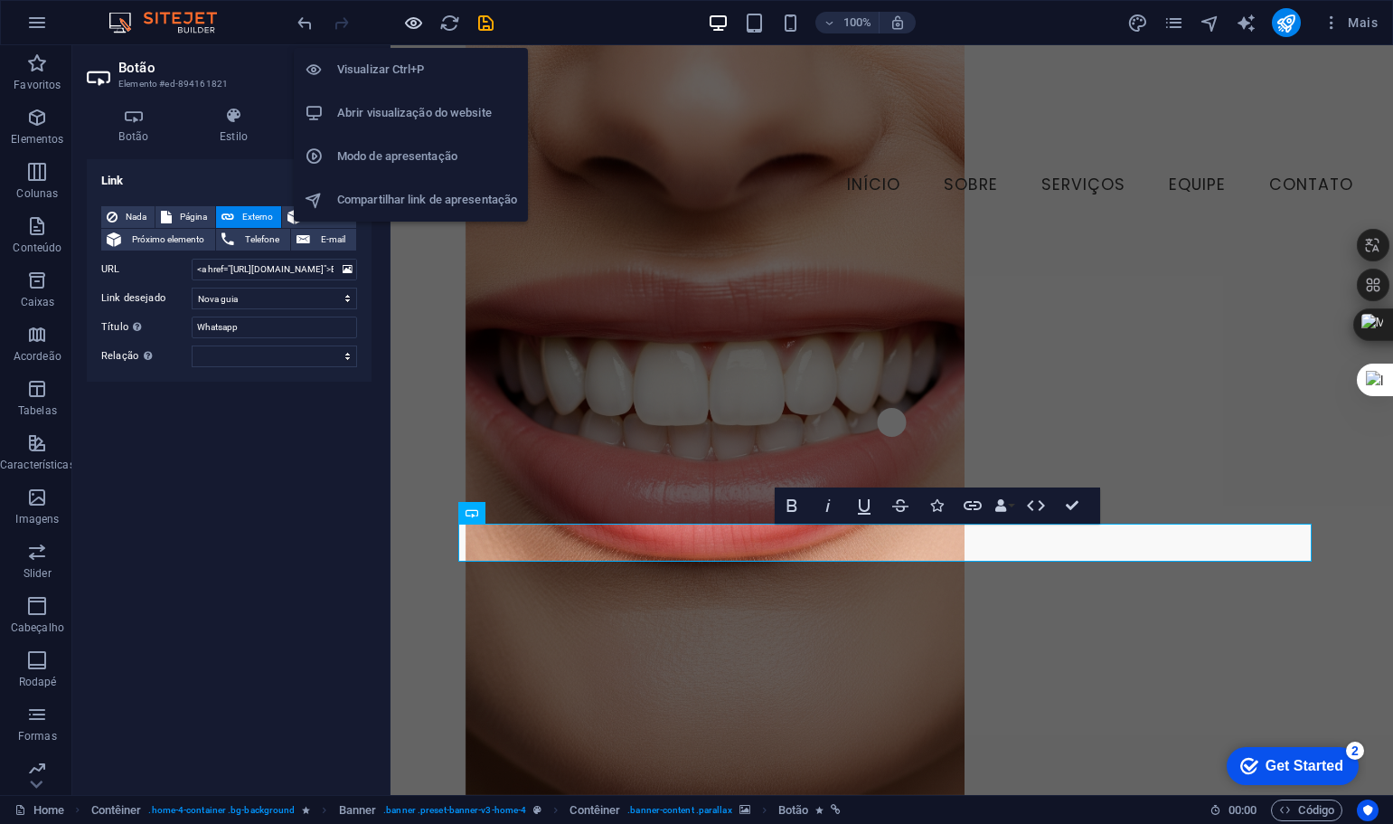
click at [407, 25] on icon "button" at bounding box center [413, 23] width 21 height 21
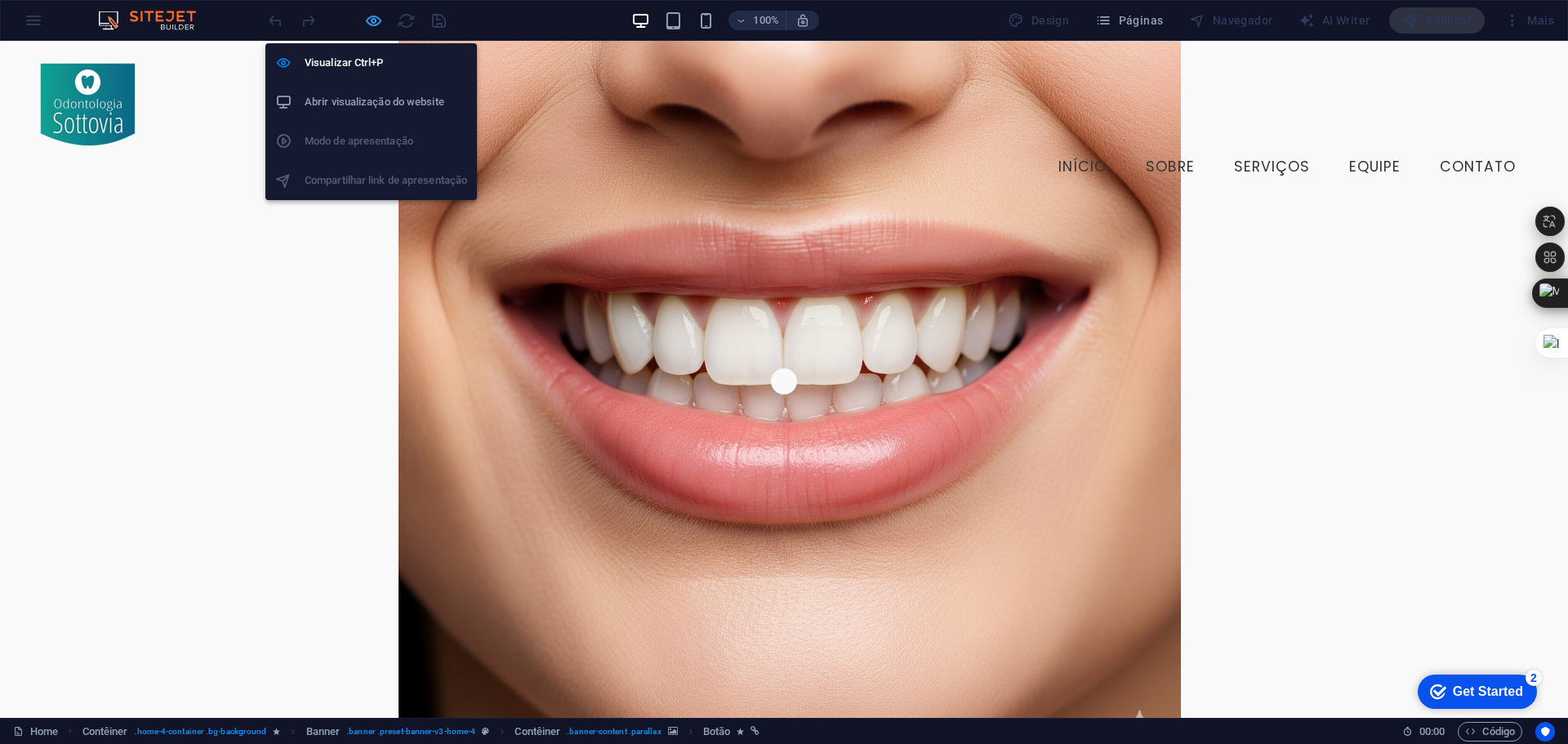
click at [378, 22] on icon "button" at bounding box center [373, 21] width 19 height 19
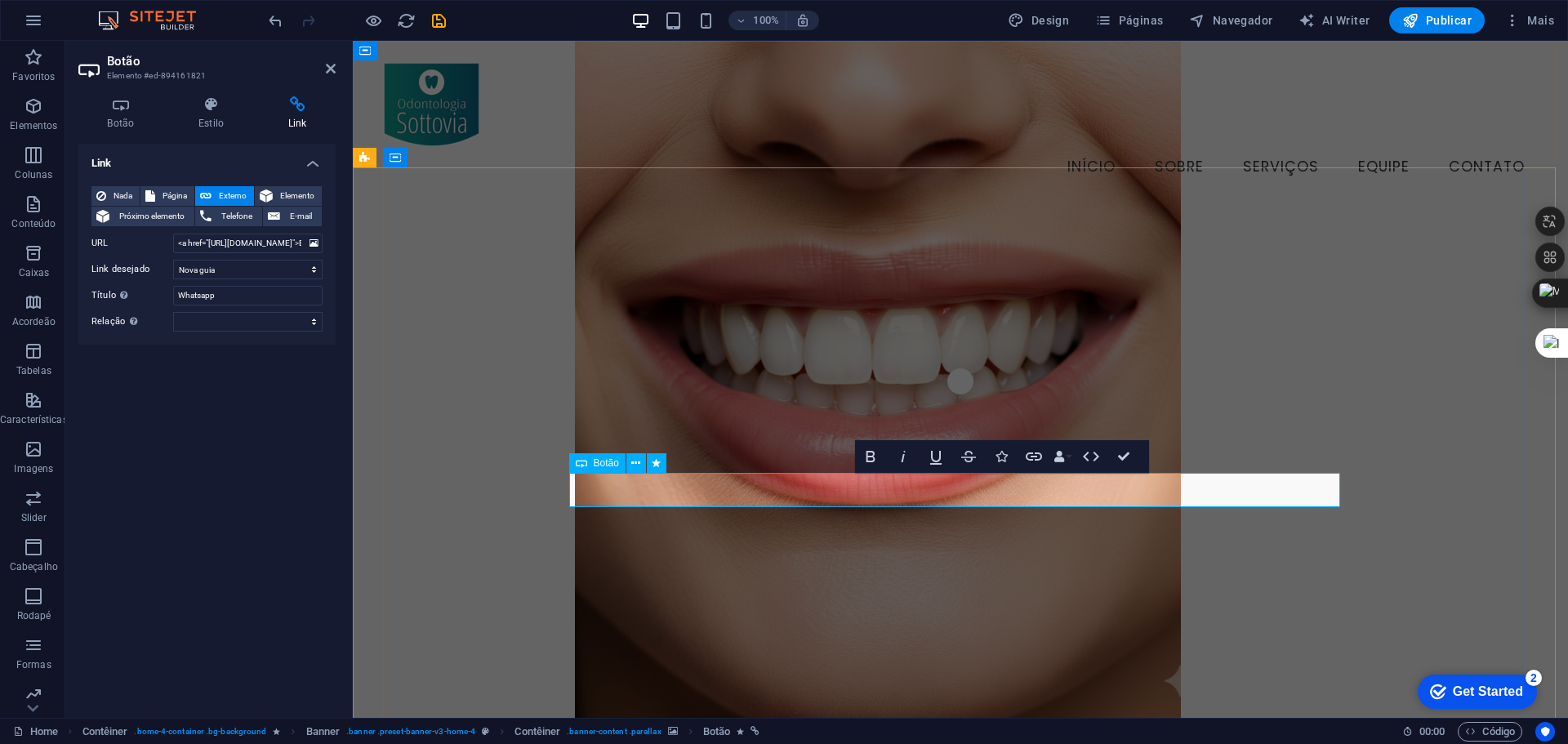
click at [266, 234] on input "<a href="[URL][DOMAIN_NAME]">Envie uma Mensagem Personalizada</a>" at bounding box center [247, 244] width 149 height 20
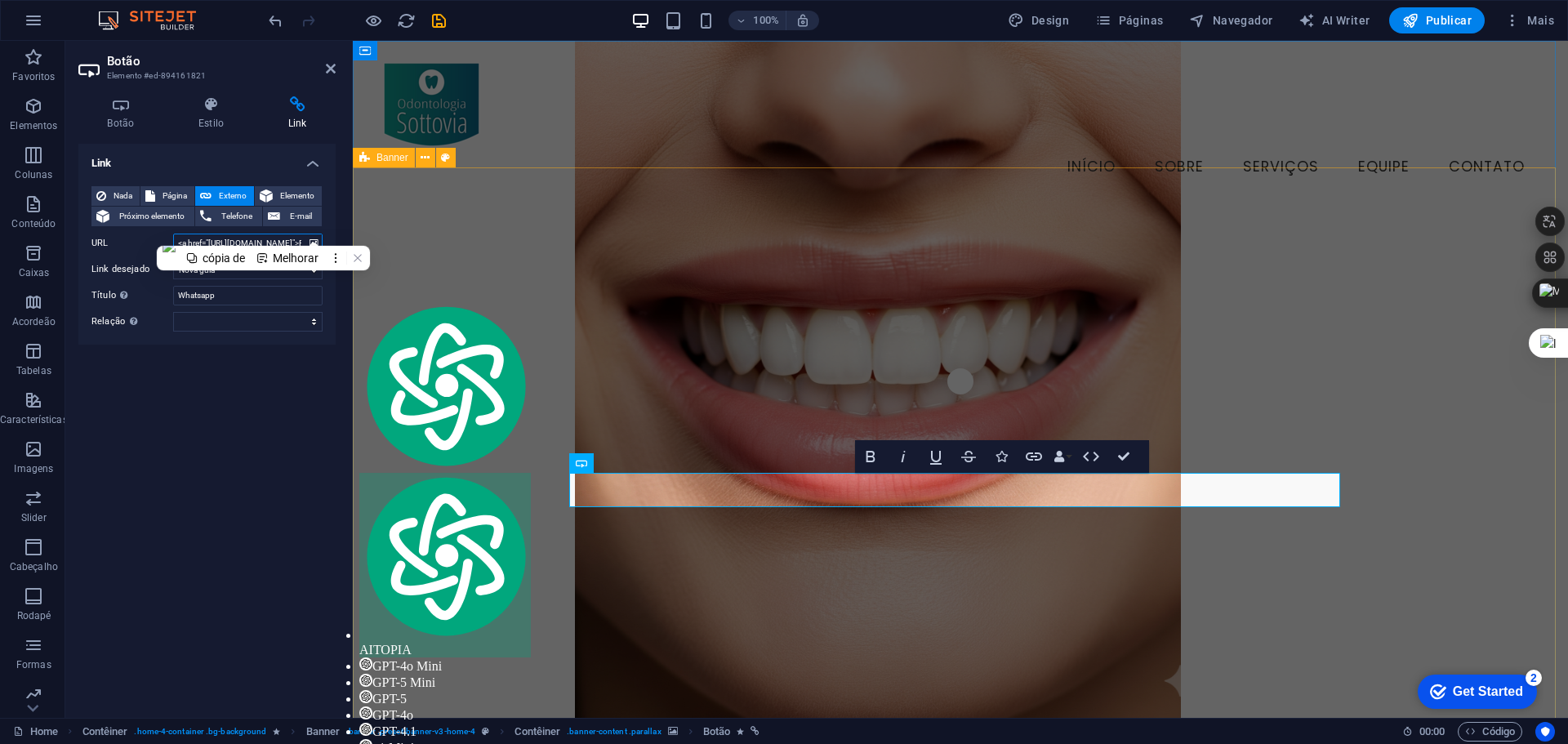
scroll to position [0, 145]
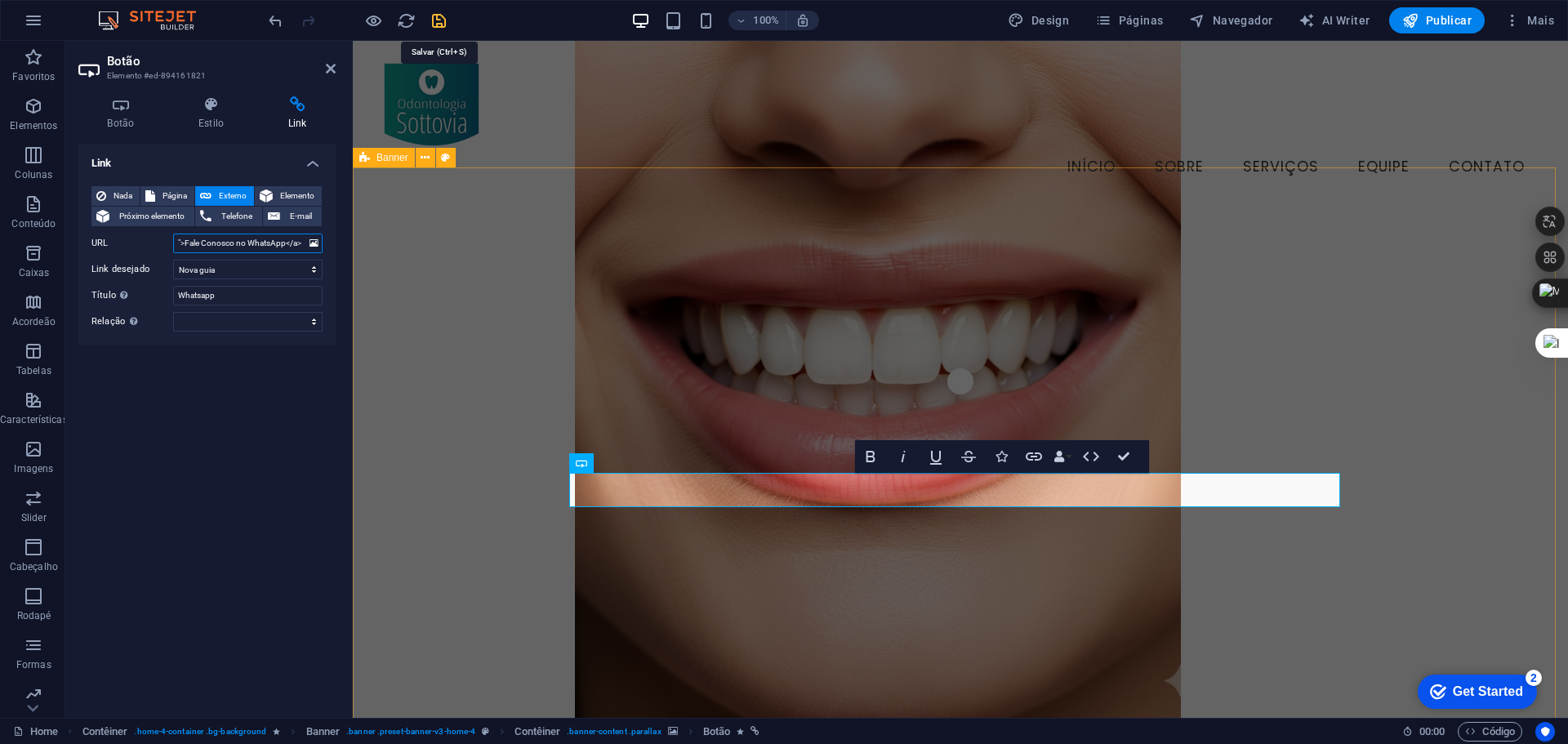
type input "<a href="[URL][DOMAIN_NAME]">Fale Conosco no WhatsApp</a>"
click at [437, 21] on icon "save" at bounding box center [439, 21] width 19 height 19
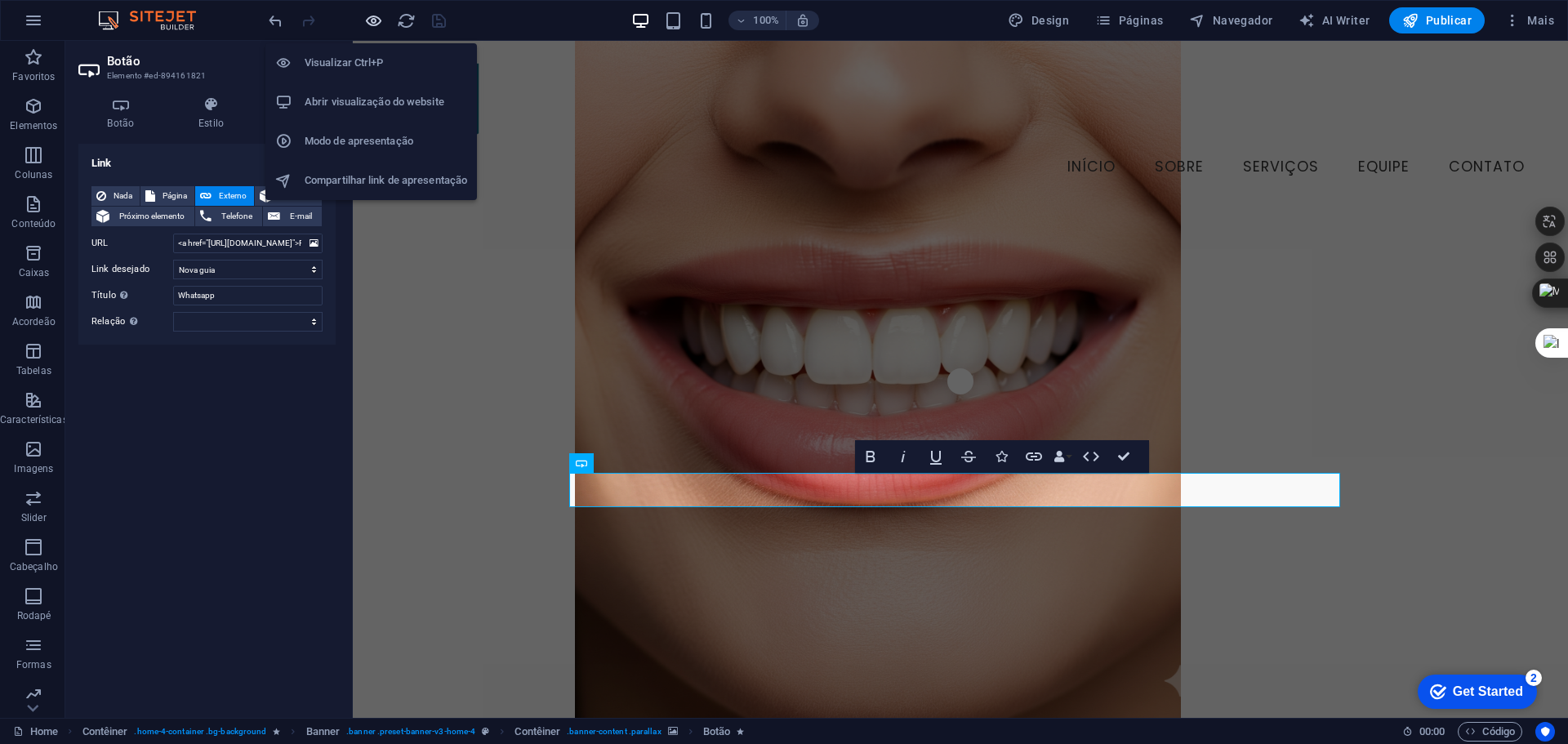
click at [372, 22] on icon "button" at bounding box center [373, 21] width 19 height 19
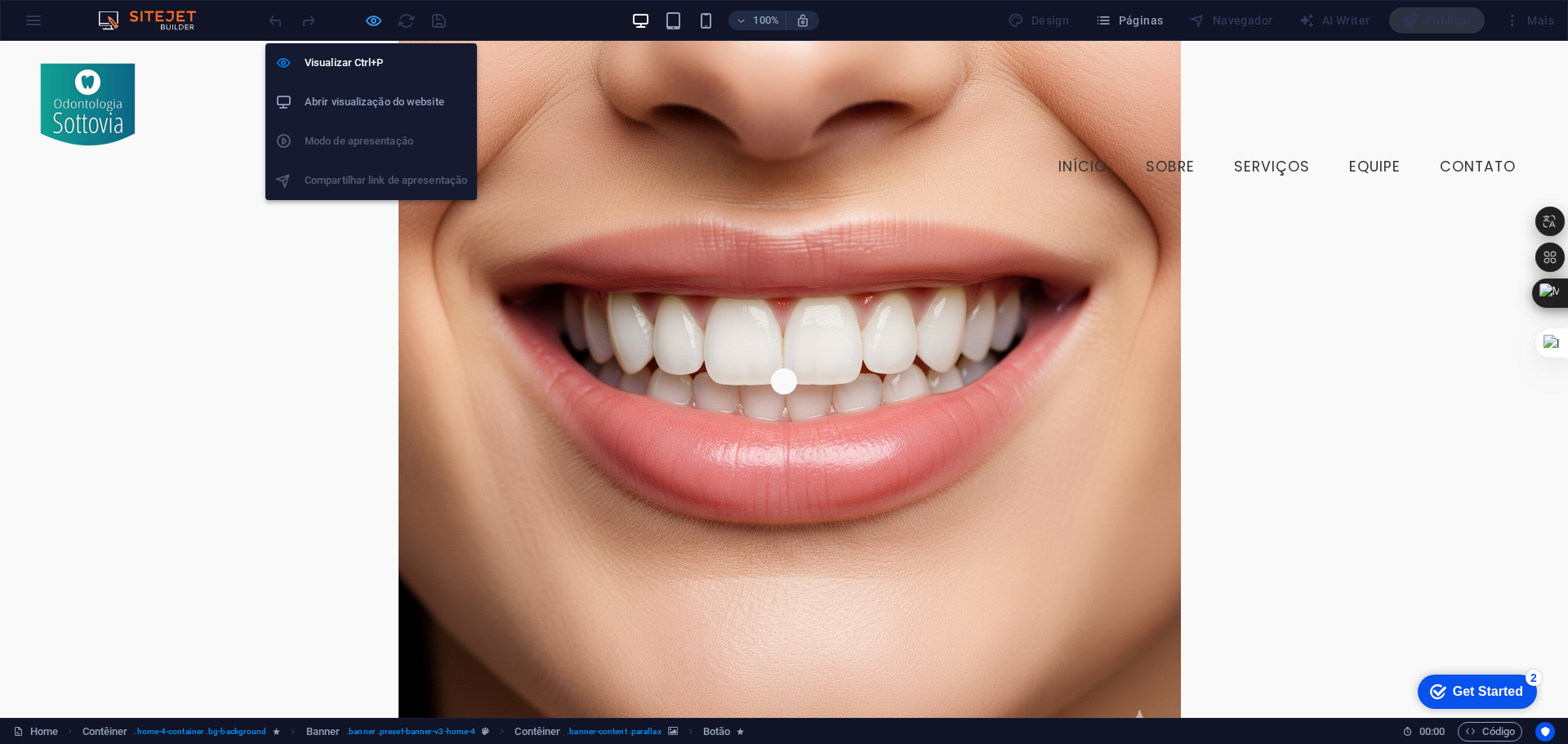
click at [369, 20] on icon "button" at bounding box center [373, 21] width 19 height 19
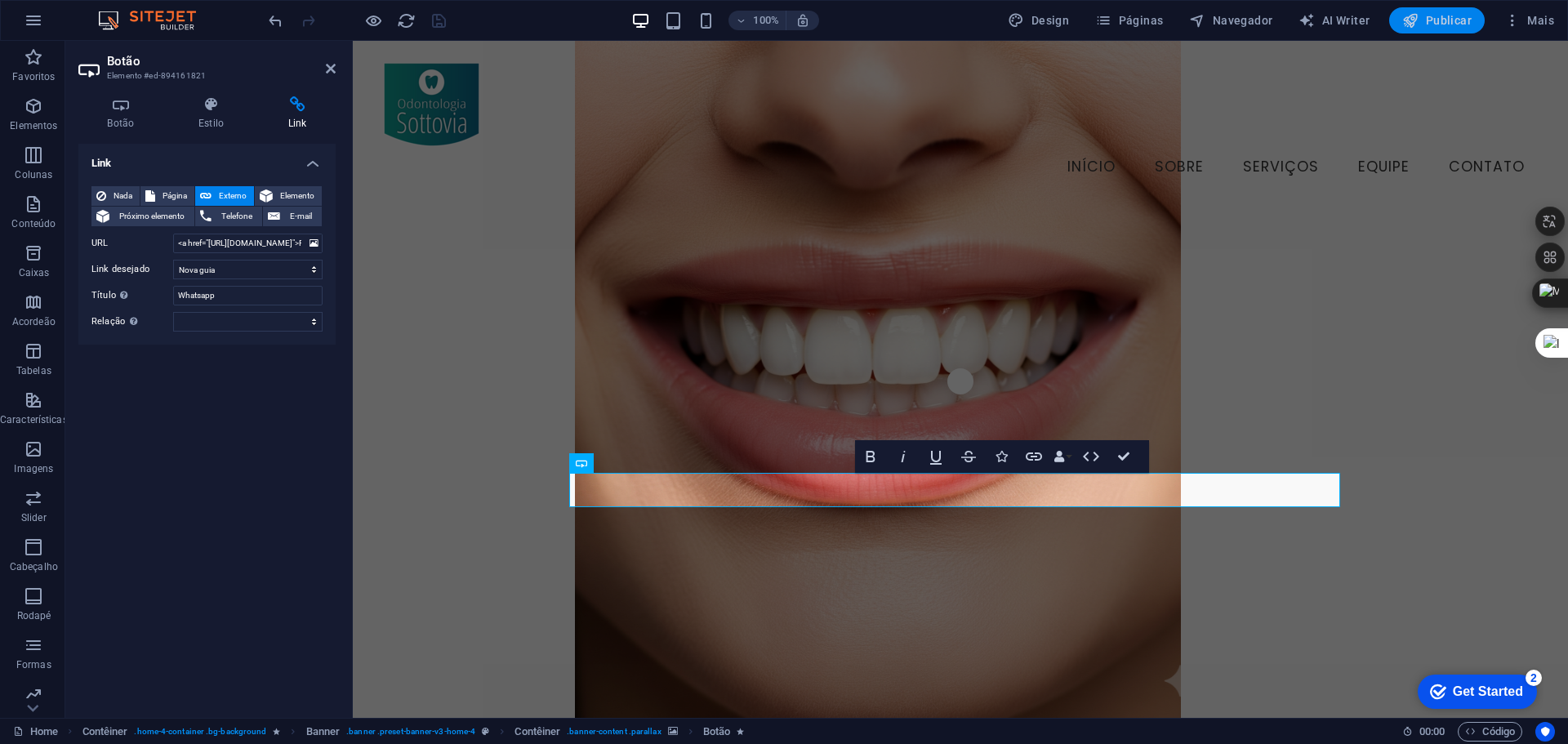
click at [1440, 26] on span "Publicar" at bounding box center [1436, 21] width 70 height 16
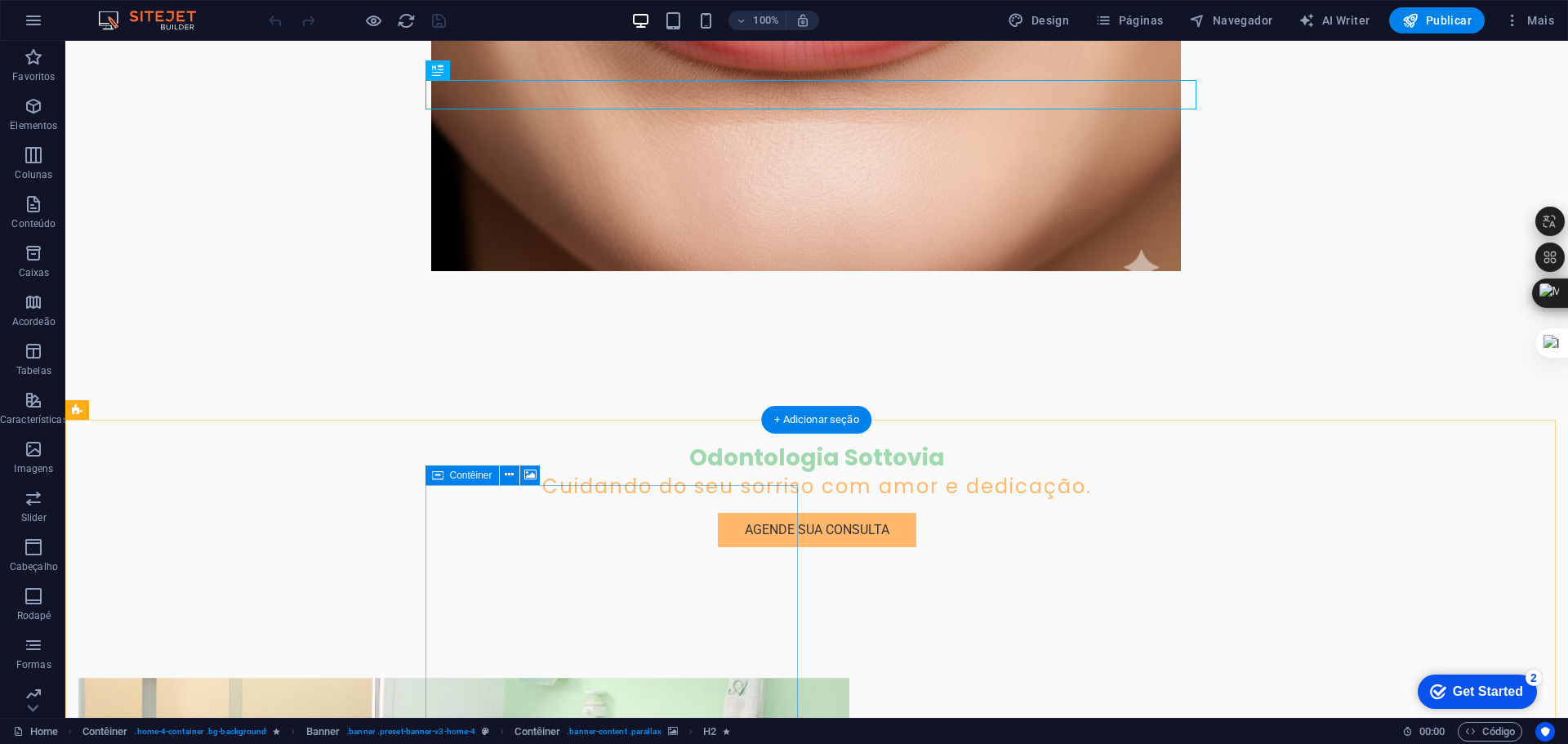
scroll to position [489, 0]
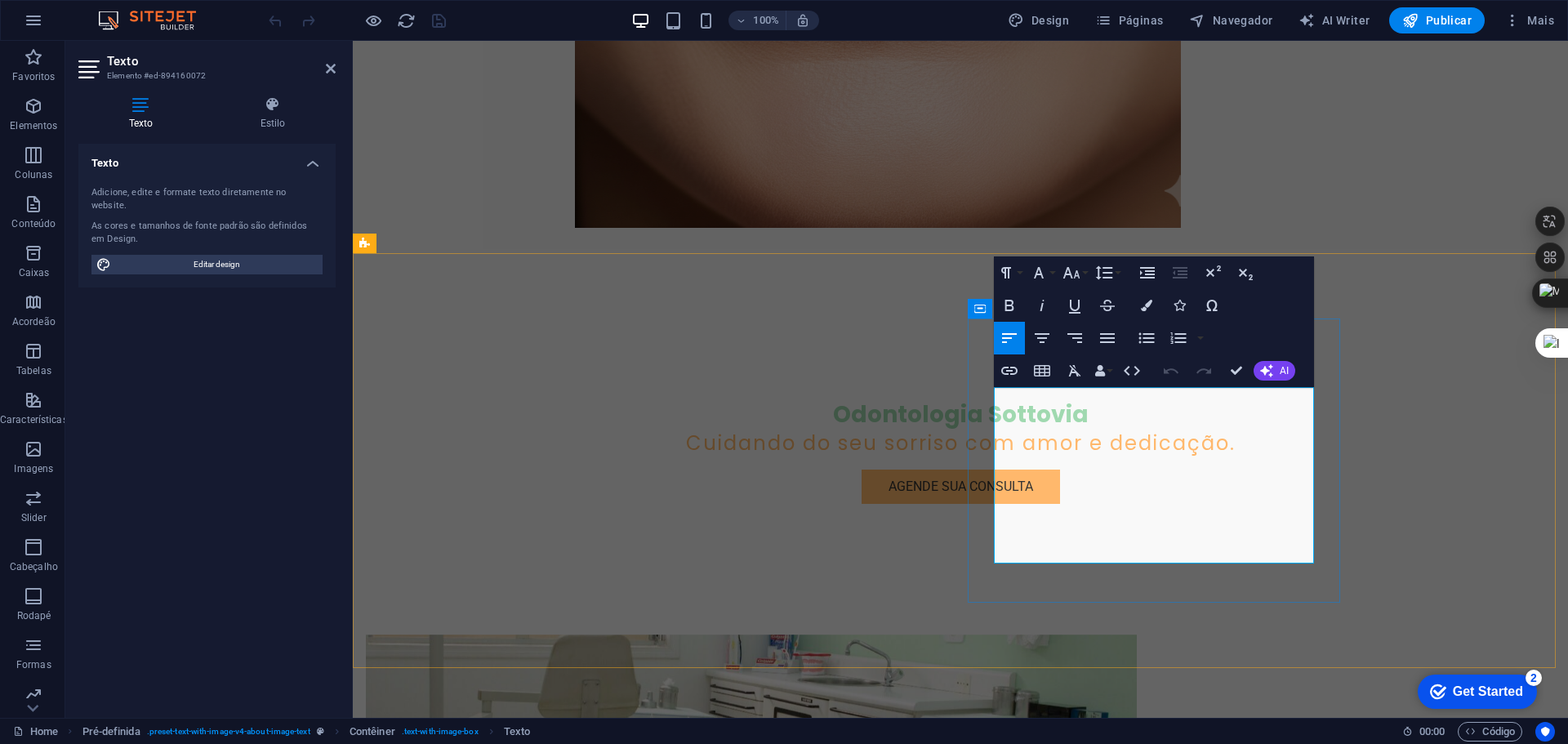
drag, startPoint x: 1227, startPoint y: 542, endPoint x: 1218, endPoint y: 552, distance: 13.5
drag, startPoint x: 1223, startPoint y: 555, endPoint x: 1385, endPoint y: 426, distance: 207.1
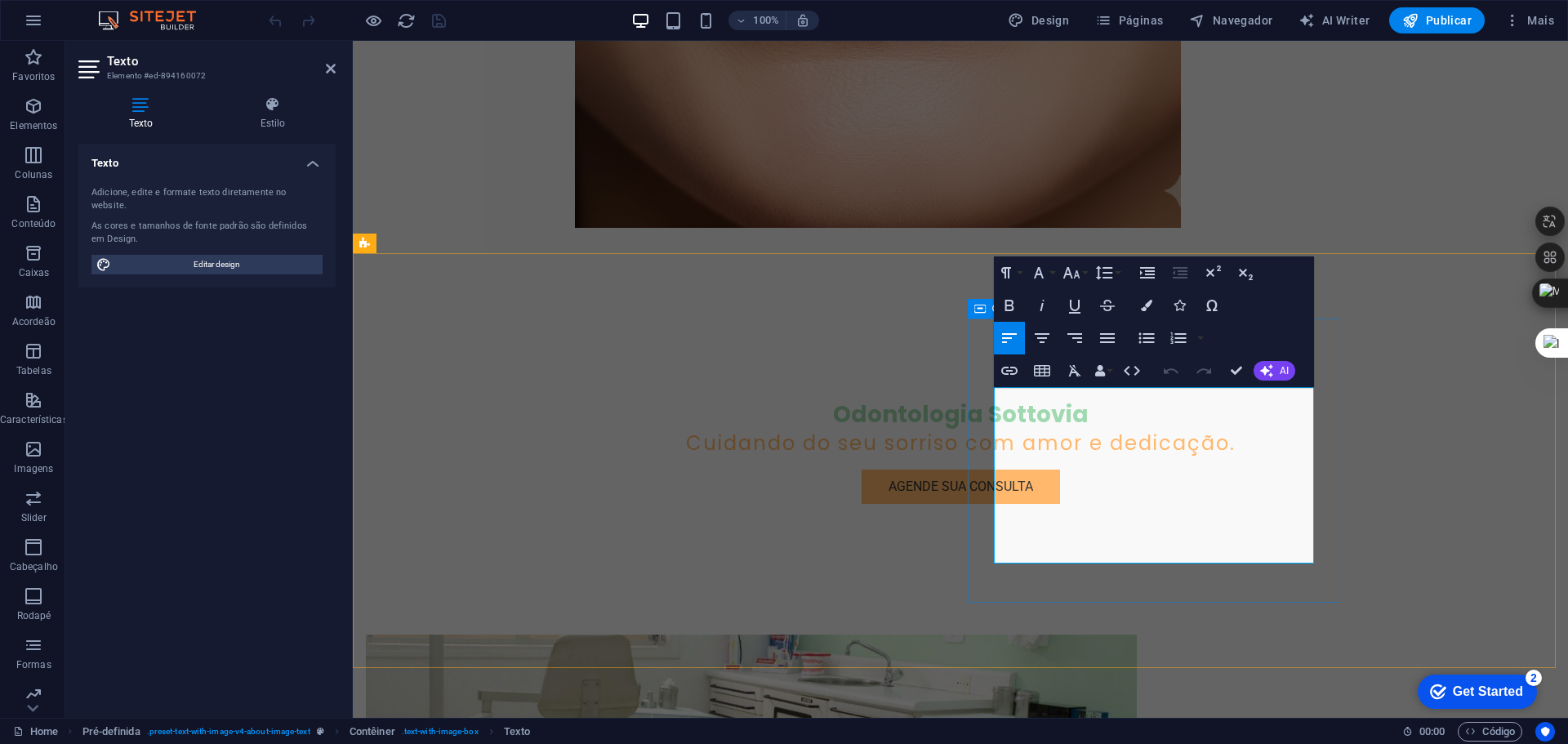
drag, startPoint x: 1213, startPoint y: 557, endPoint x: 1002, endPoint y: 388, distance: 270.3
click at [1102, 337] on icon "button" at bounding box center [1107, 338] width 20 height 20
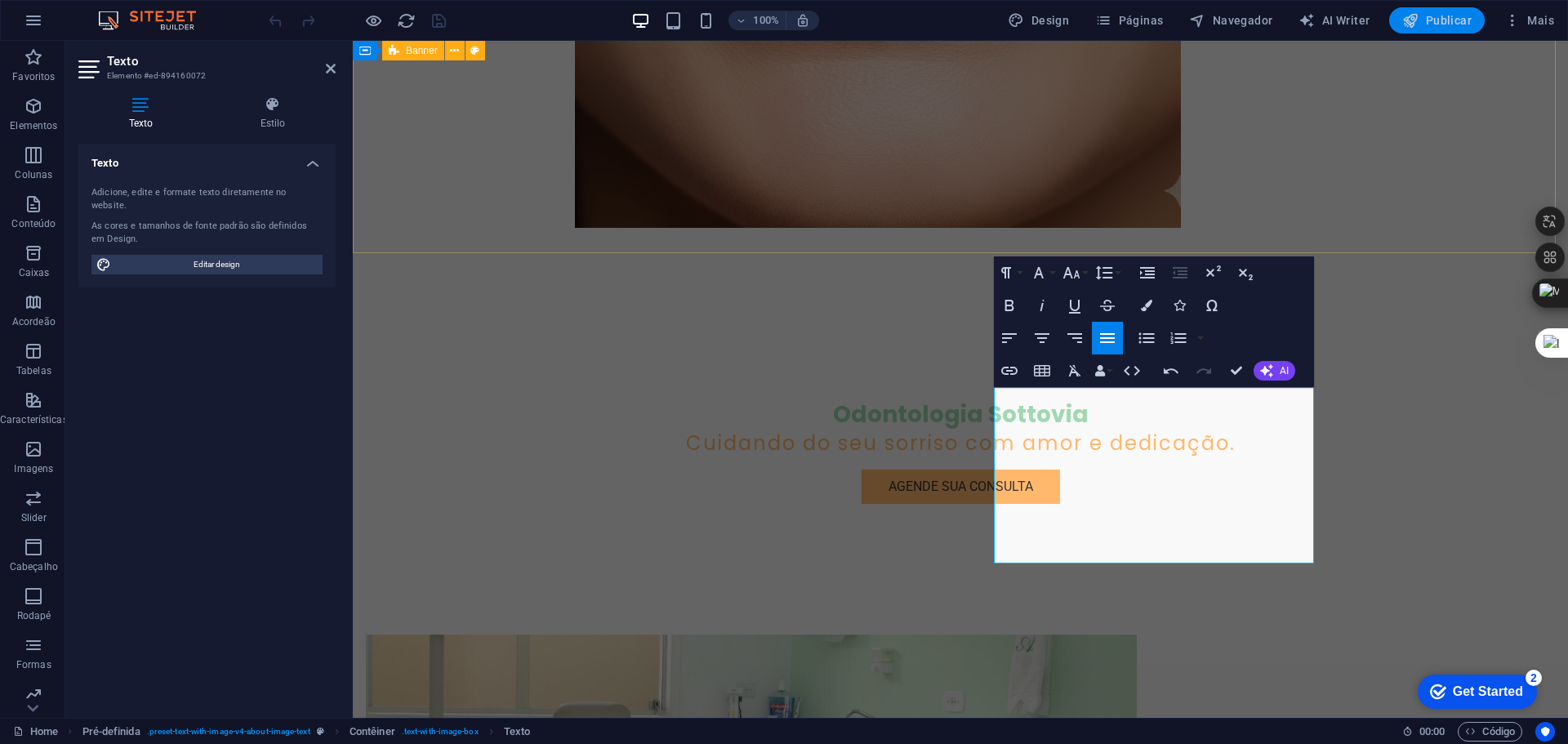
click at [1450, 14] on span "Publicar" at bounding box center [1436, 21] width 70 height 16
